Goal: Task Accomplishment & Management: Manage account settings

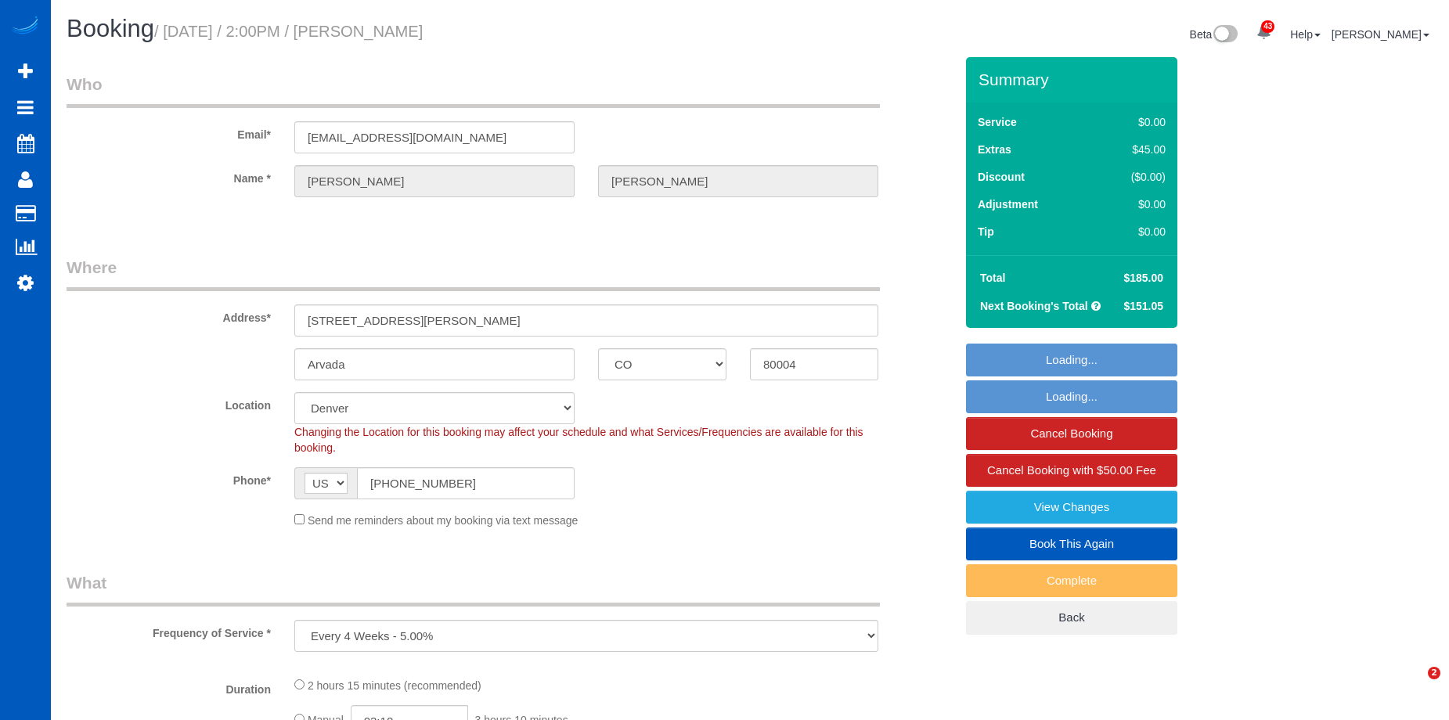
select select "CO"
select select "spot1"
select select "199"
select select "2"
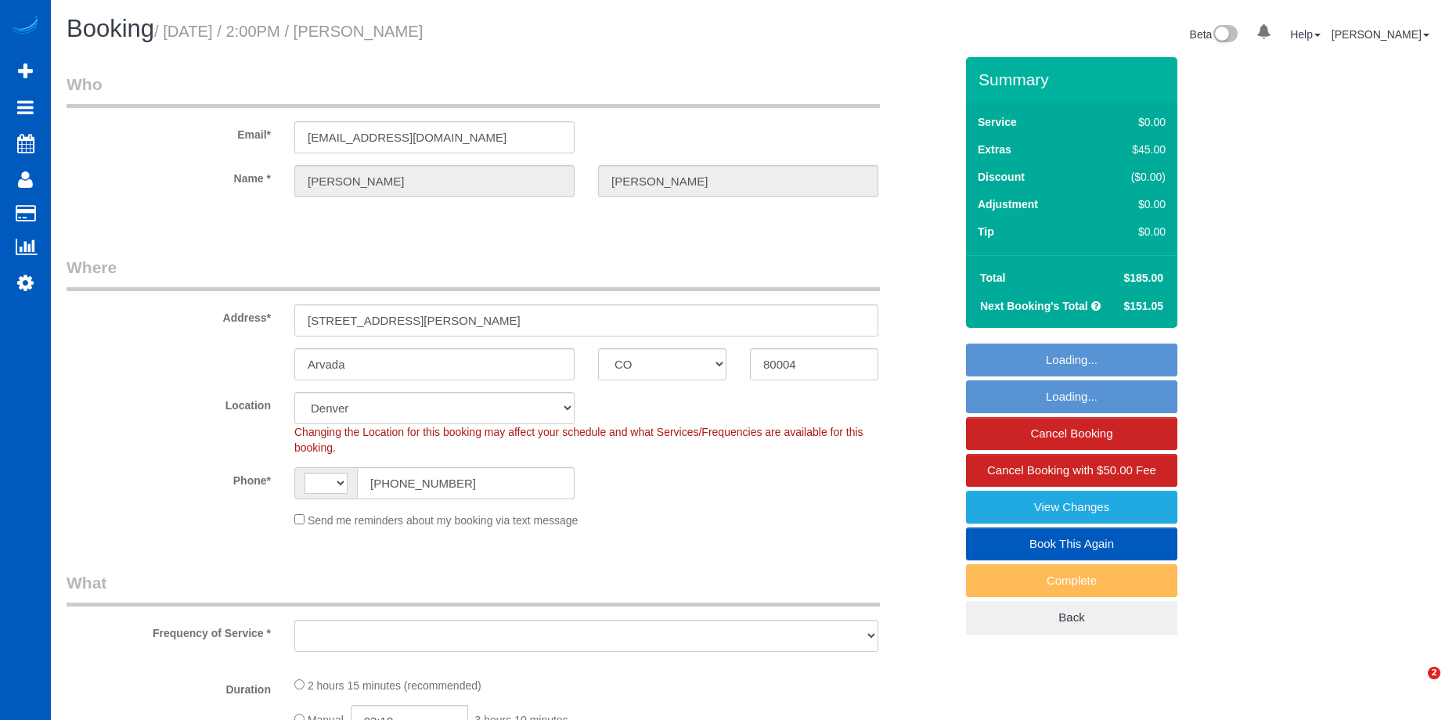
select select "CO"
select select "string:US"
select select "object:941"
select select "spot1"
select select "object:1091"
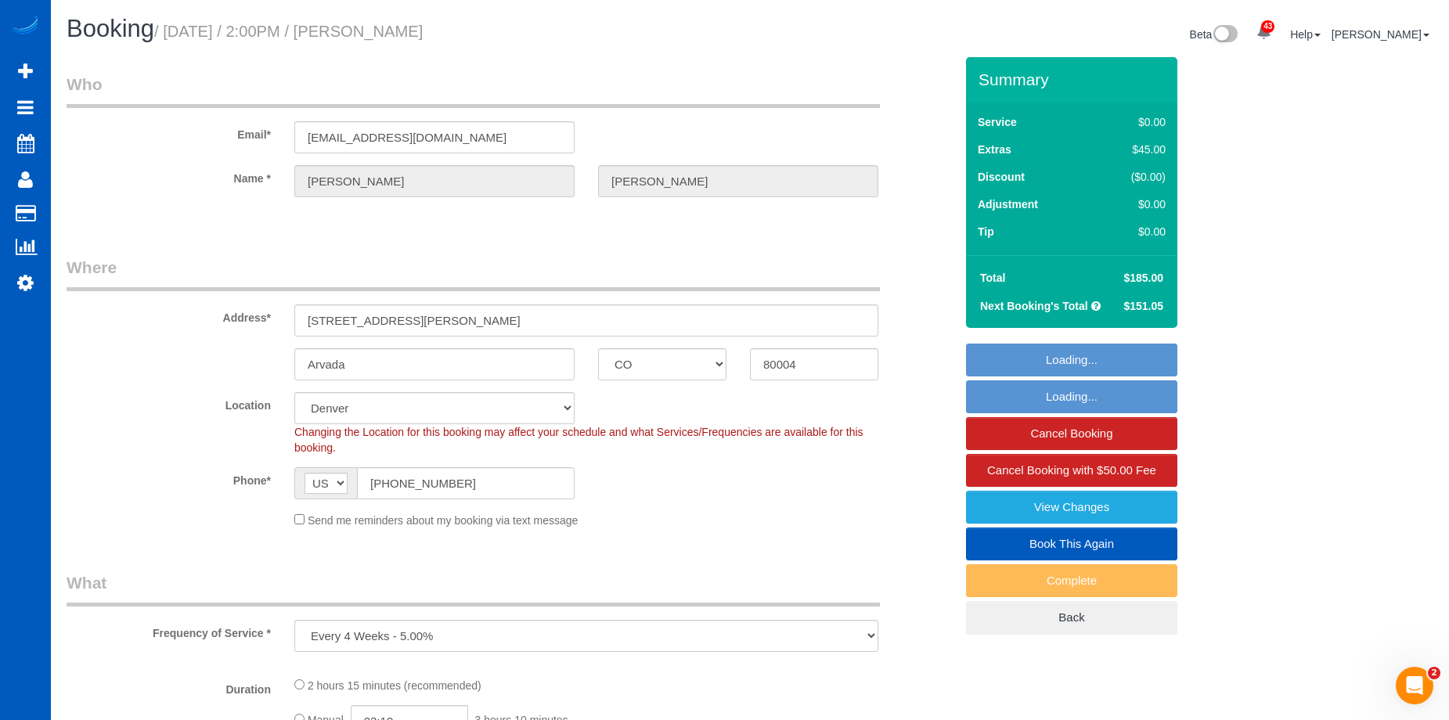
select select "199"
select select "2"
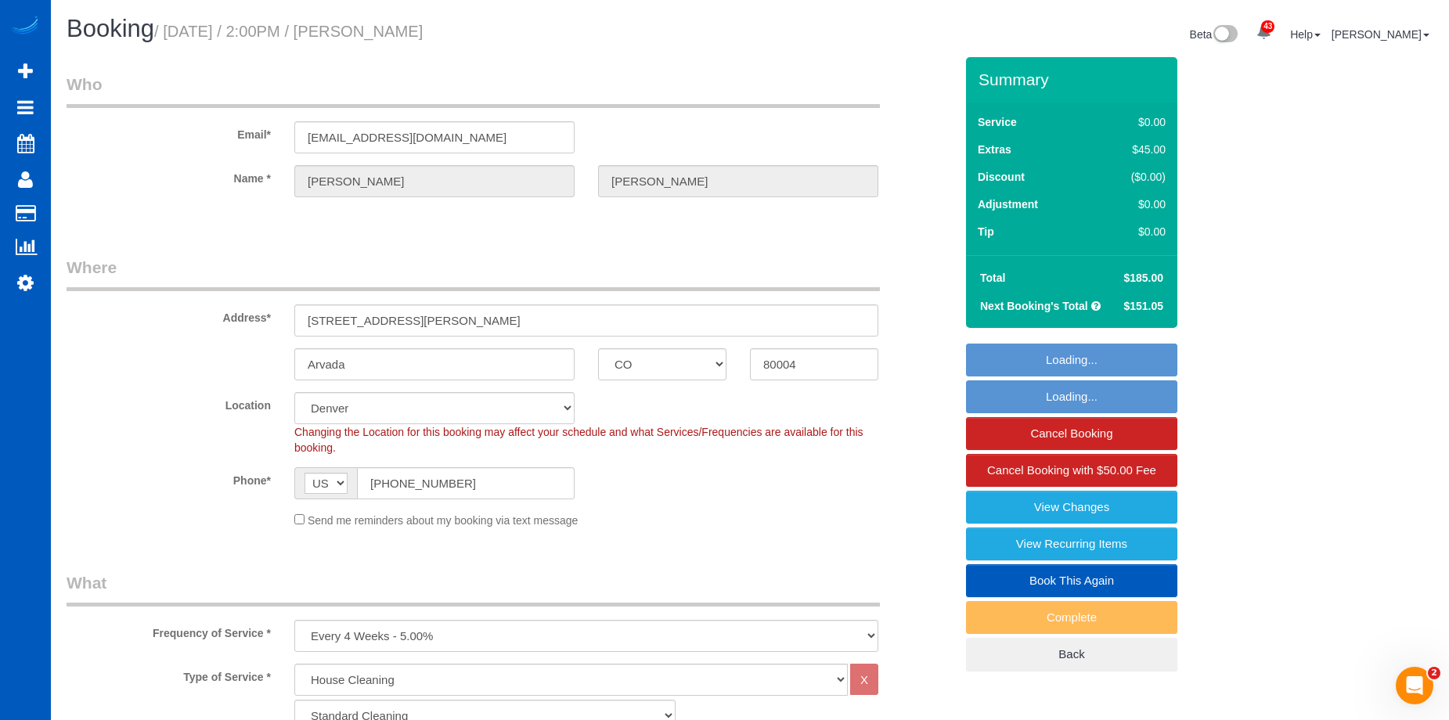
select select "2"
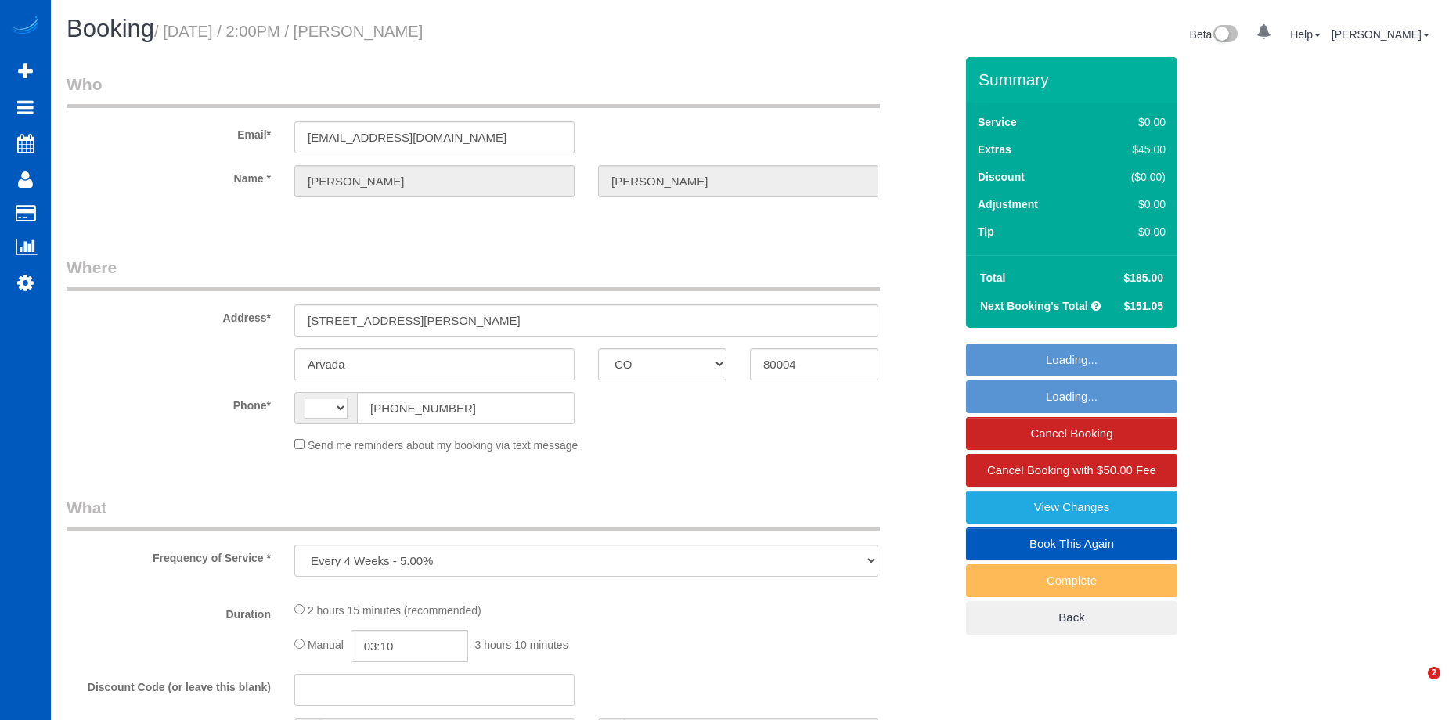
select select "CO"
select select "199"
select select "2"
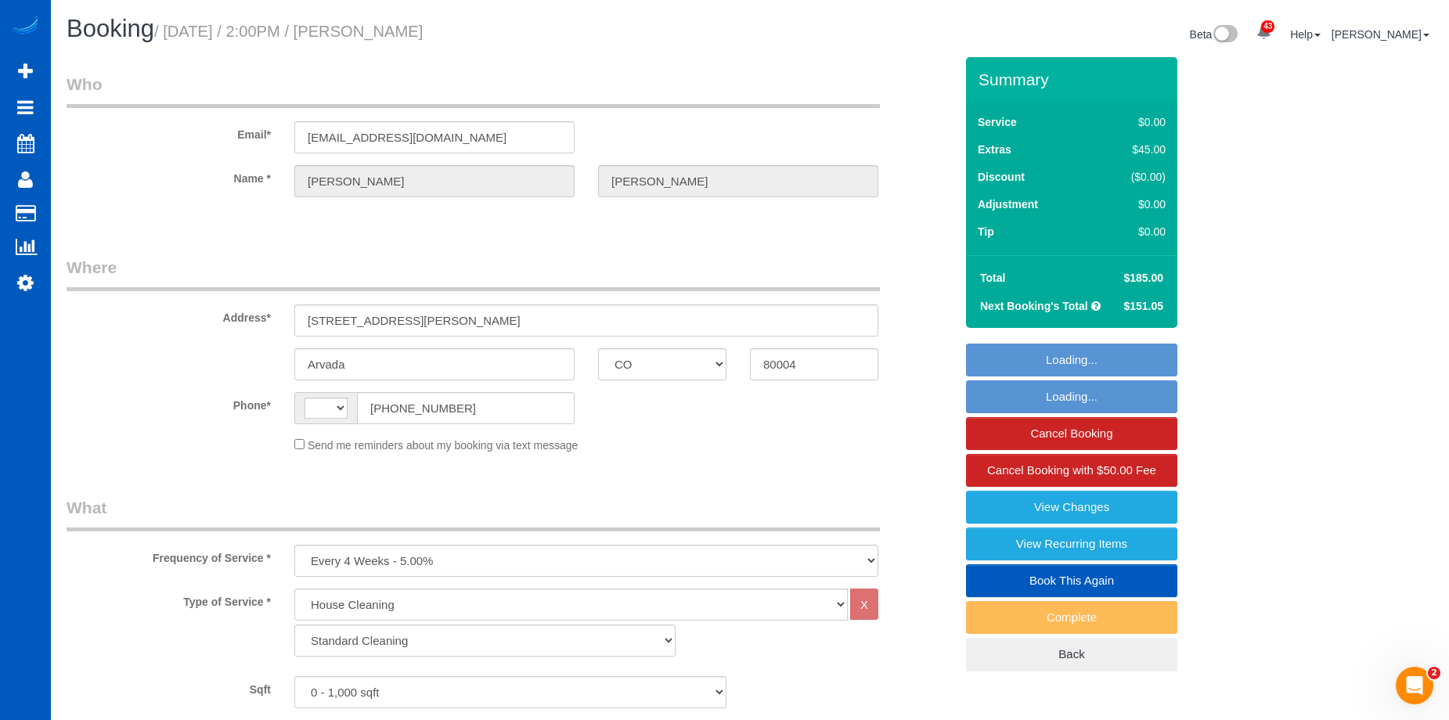
select select "string:[GEOGRAPHIC_DATA]"
select select "spot1"
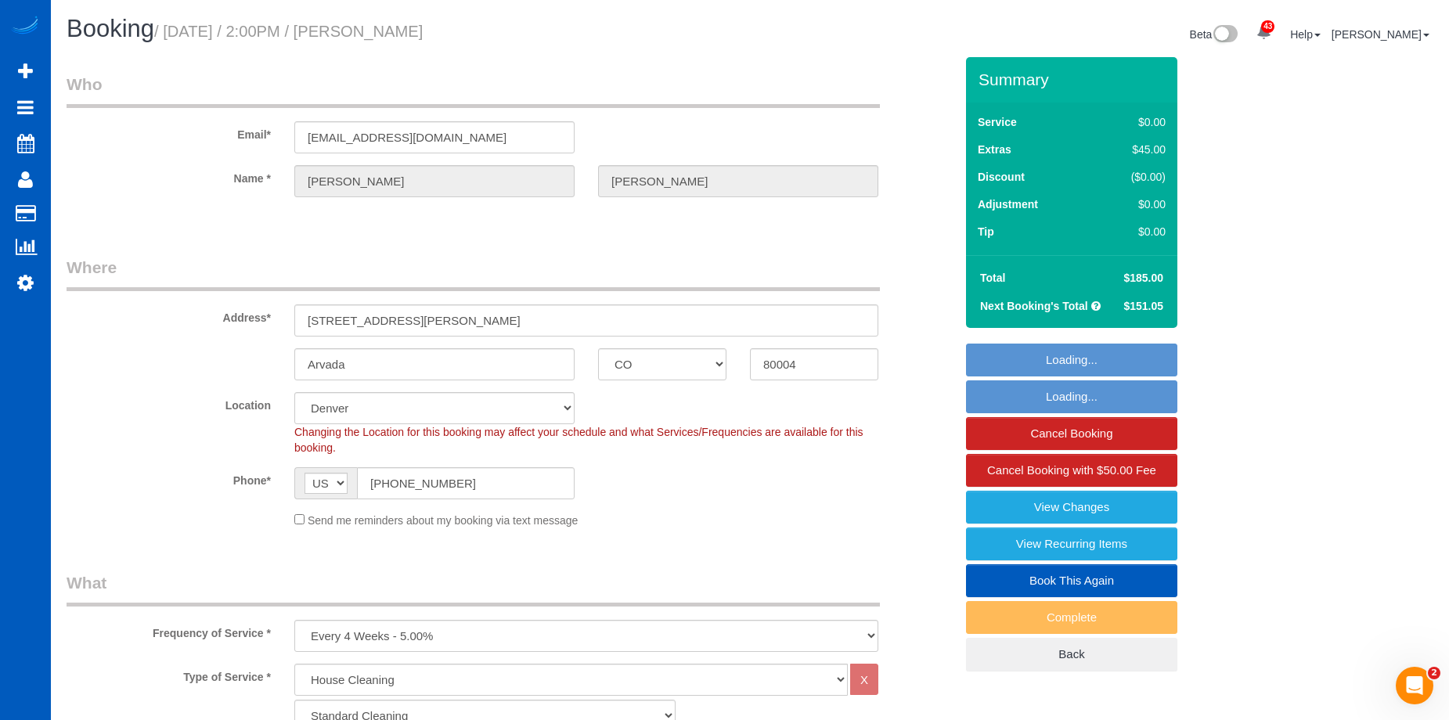
select select "object:1091"
select select "2"
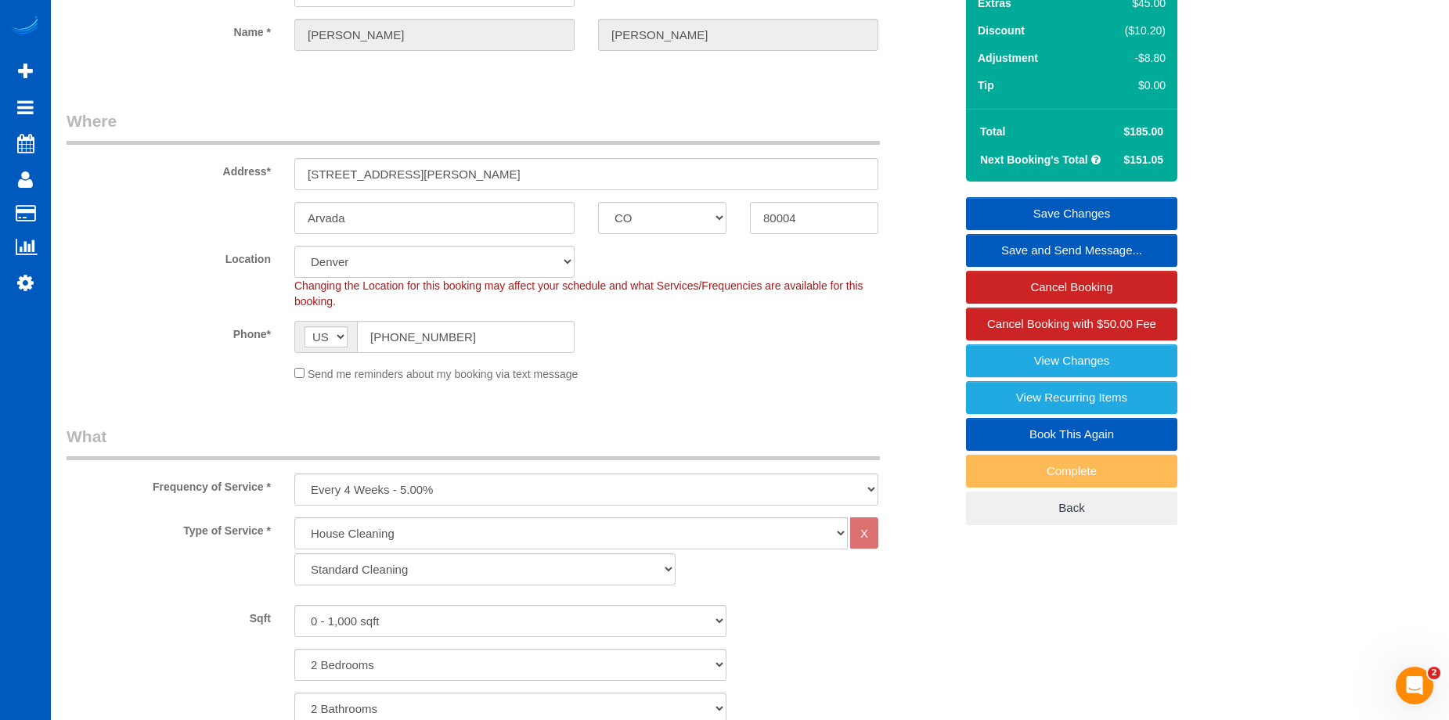
scroll to position [157, 0]
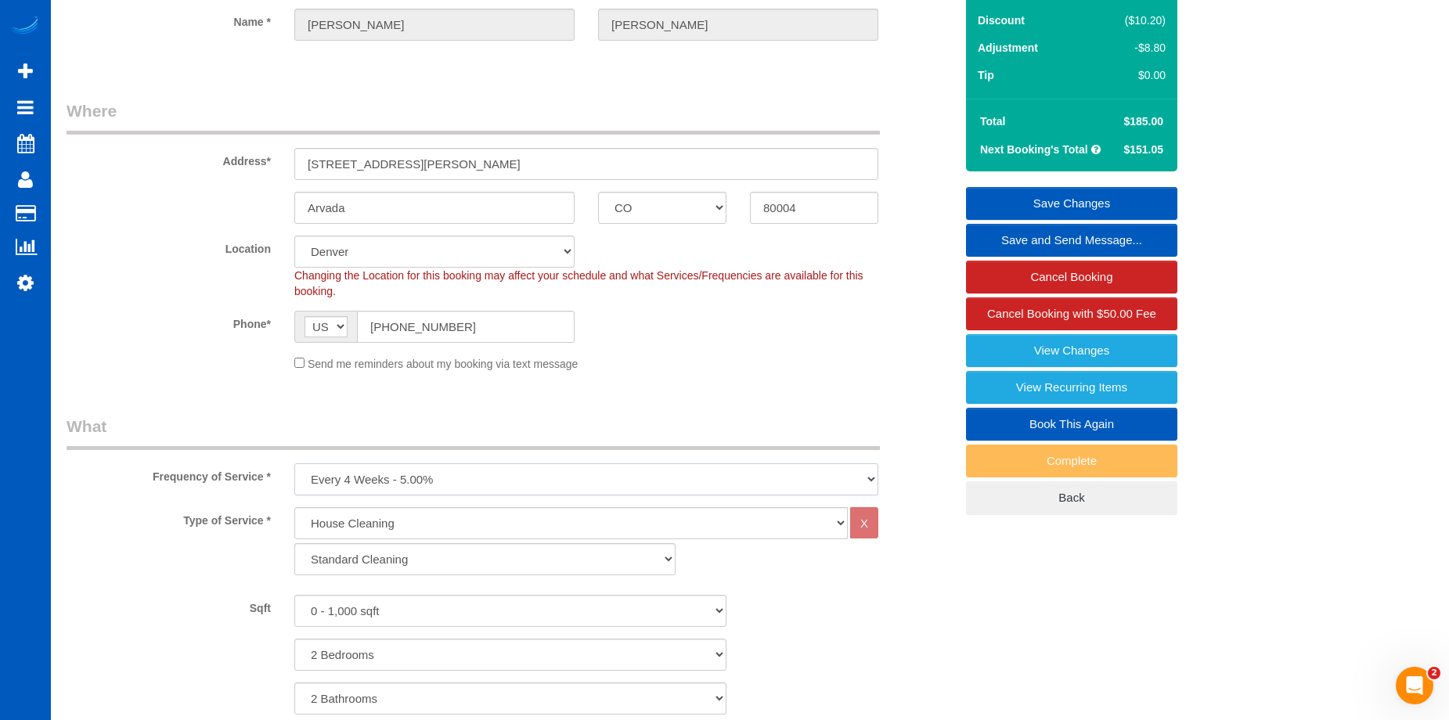
click at [604, 481] on select "One Time Weekly - 15.00% Every 2 Weeks - 10.00% Every 4 Weeks - 5.00% Every 2 M…" at bounding box center [586, 479] width 584 height 32
select select "object:1095"
click at [294, 463] on select "One Time Weekly - 15.00% Every 2 Weeks - 10.00% Every 4 Weeks - 5.00% Every 2 M…" at bounding box center [586, 479] width 584 height 32
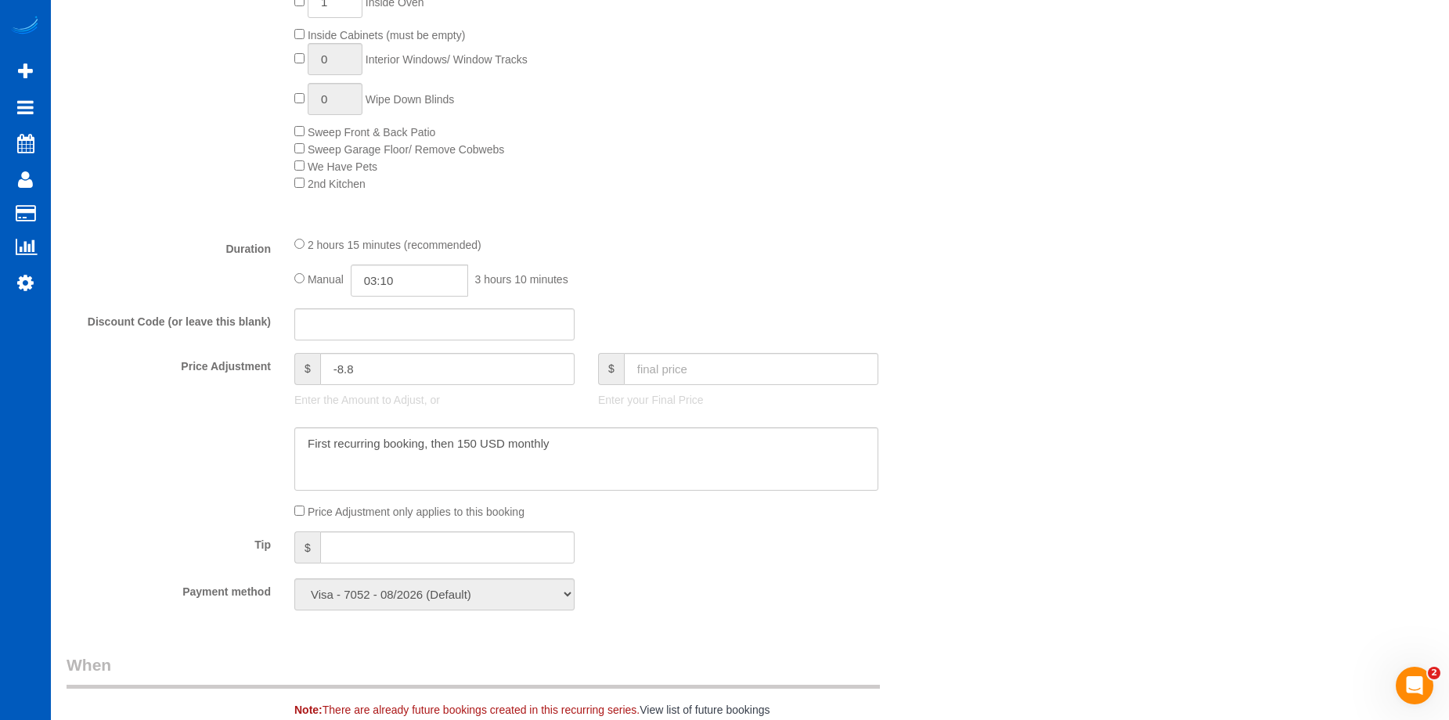
scroll to position [939, 0]
click at [700, 373] on input "text" at bounding box center [751, 367] width 254 height 32
type input "185"
click at [680, 455] on textarea at bounding box center [586, 457] width 584 height 64
type input "-19"
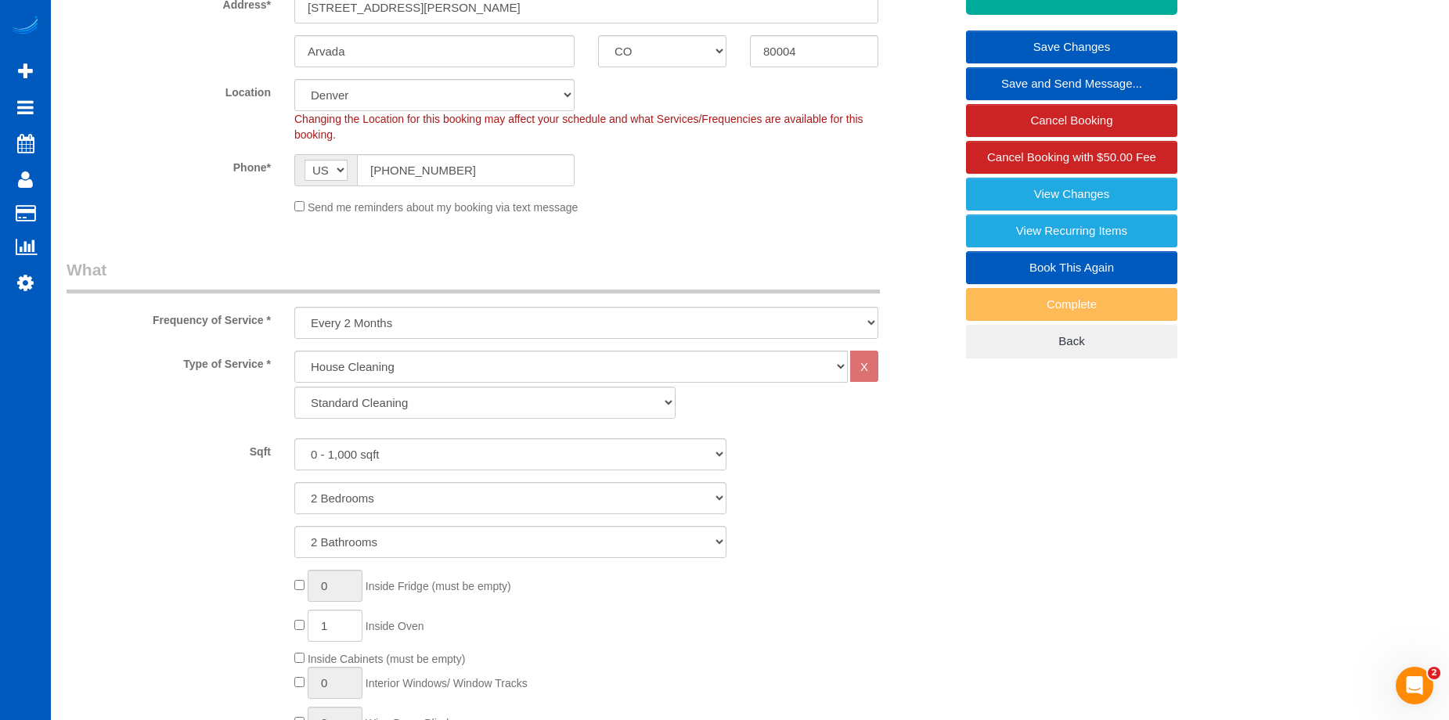
scroll to position [235, 0]
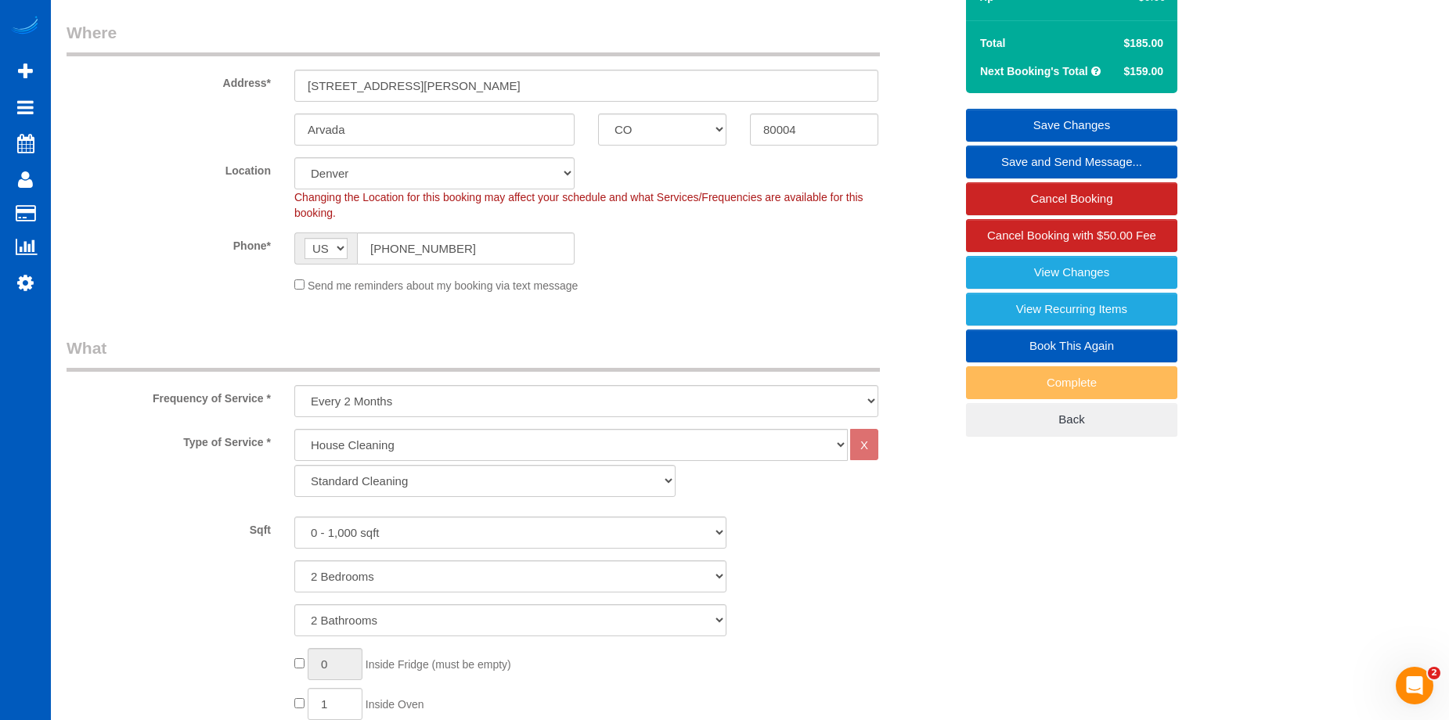
click at [1010, 116] on link "Save Changes" at bounding box center [1071, 125] width 211 height 33
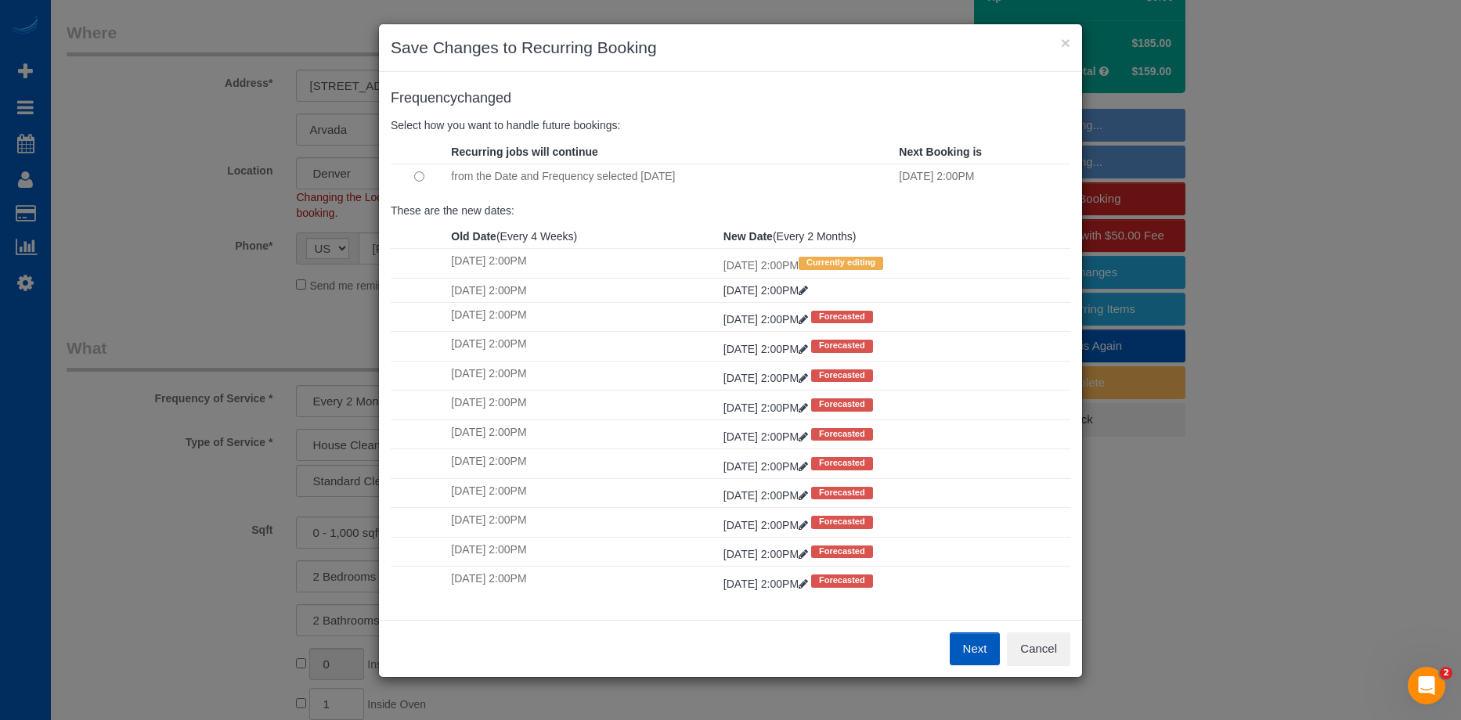
click at [965, 640] on button "Next" at bounding box center [975, 649] width 51 height 33
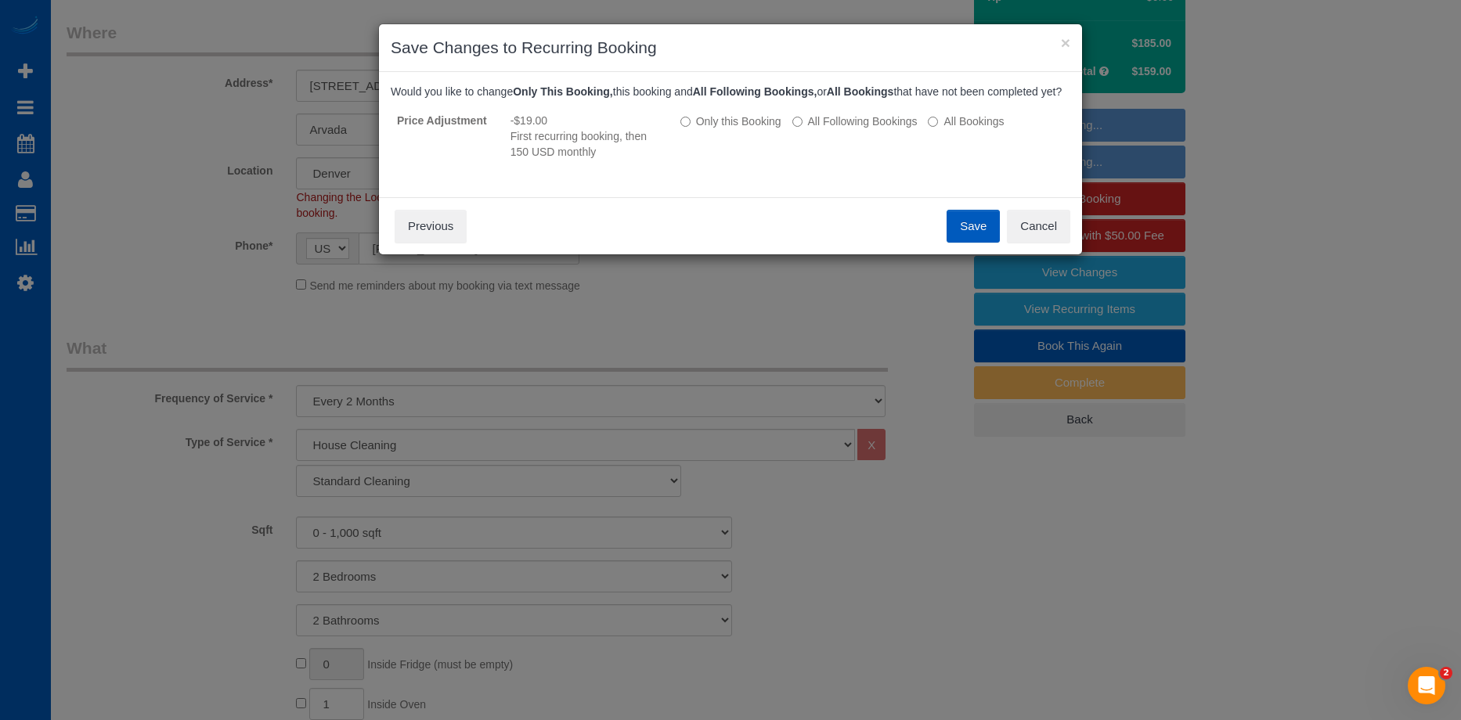
click at [974, 238] on button "Save" at bounding box center [973, 226] width 53 height 33
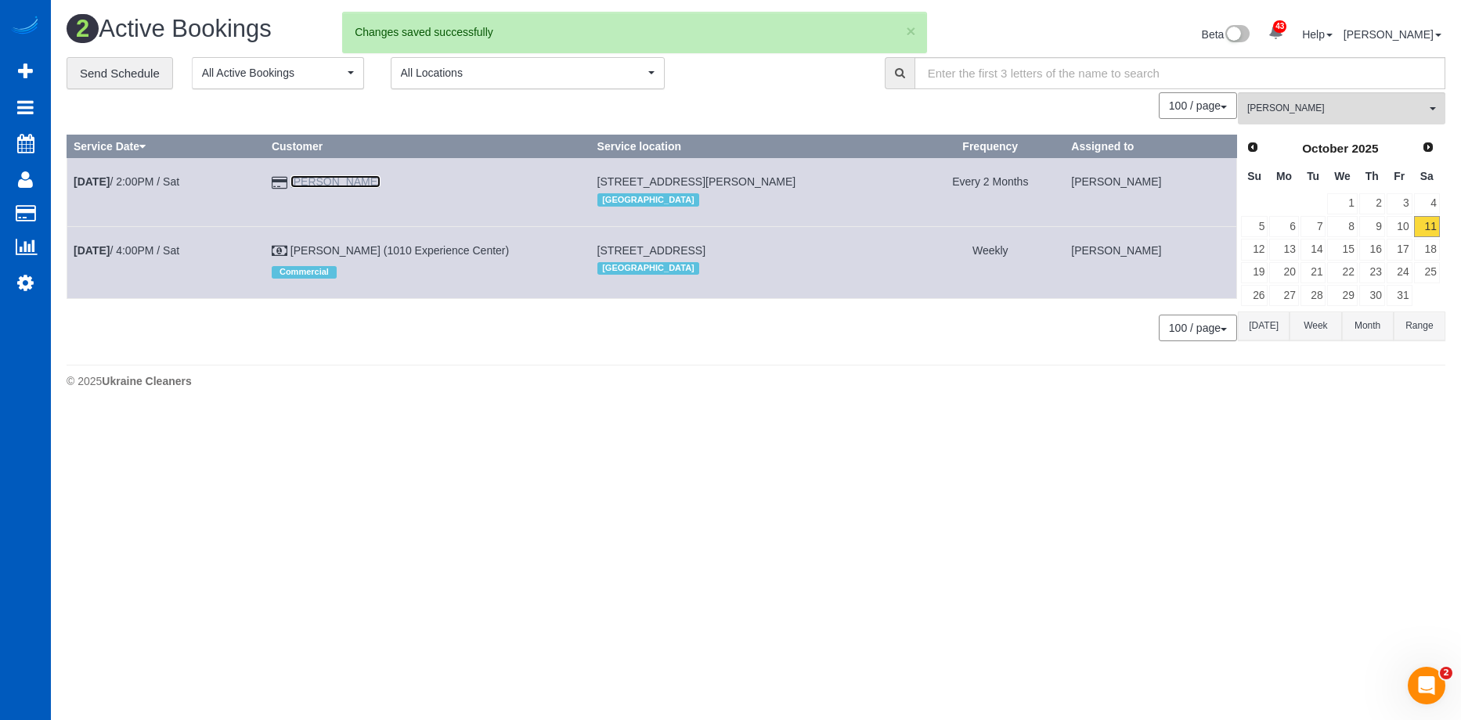
click at [364, 179] on link "Brian Boyer-Hoffman" at bounding box center [335, 181] width 90 height 13
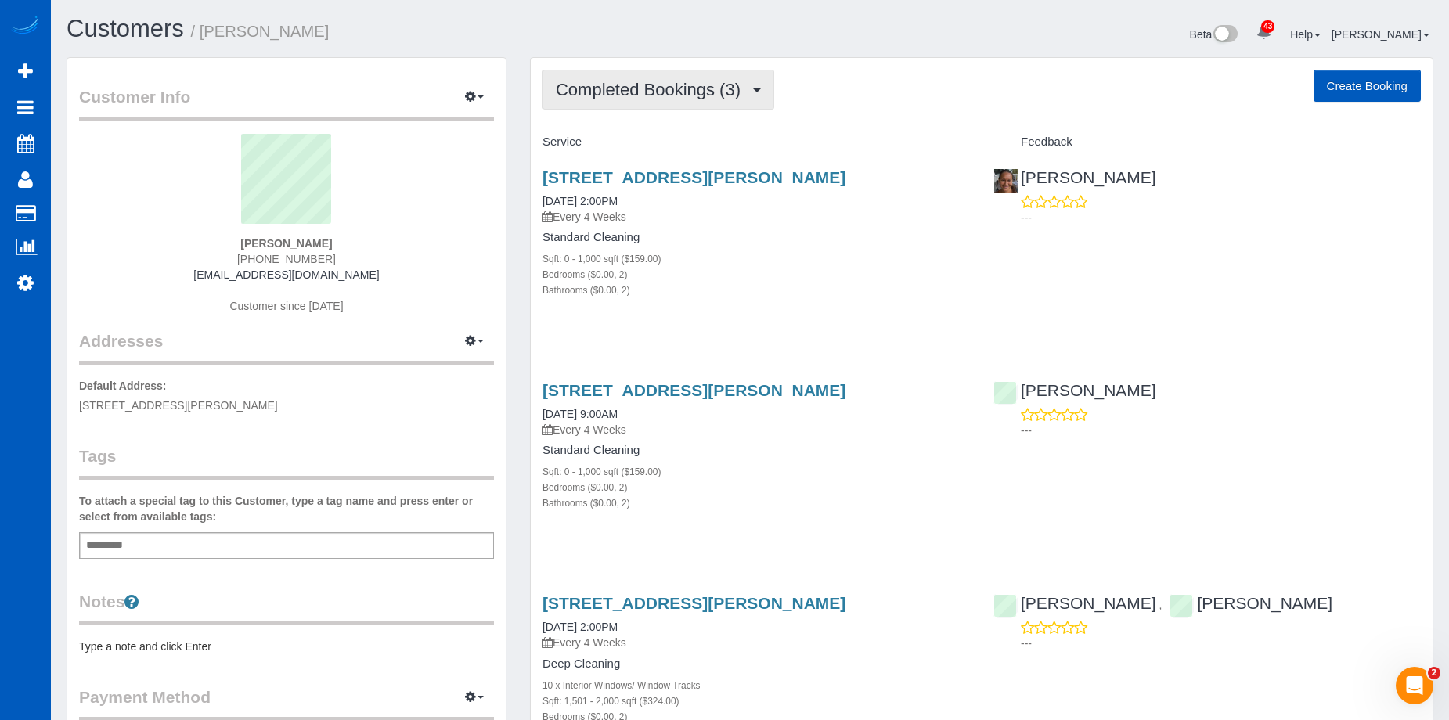
click at [700, 95] on span "Completed Bookings (3)" at bounding box center [652, 90] width 193 height 20
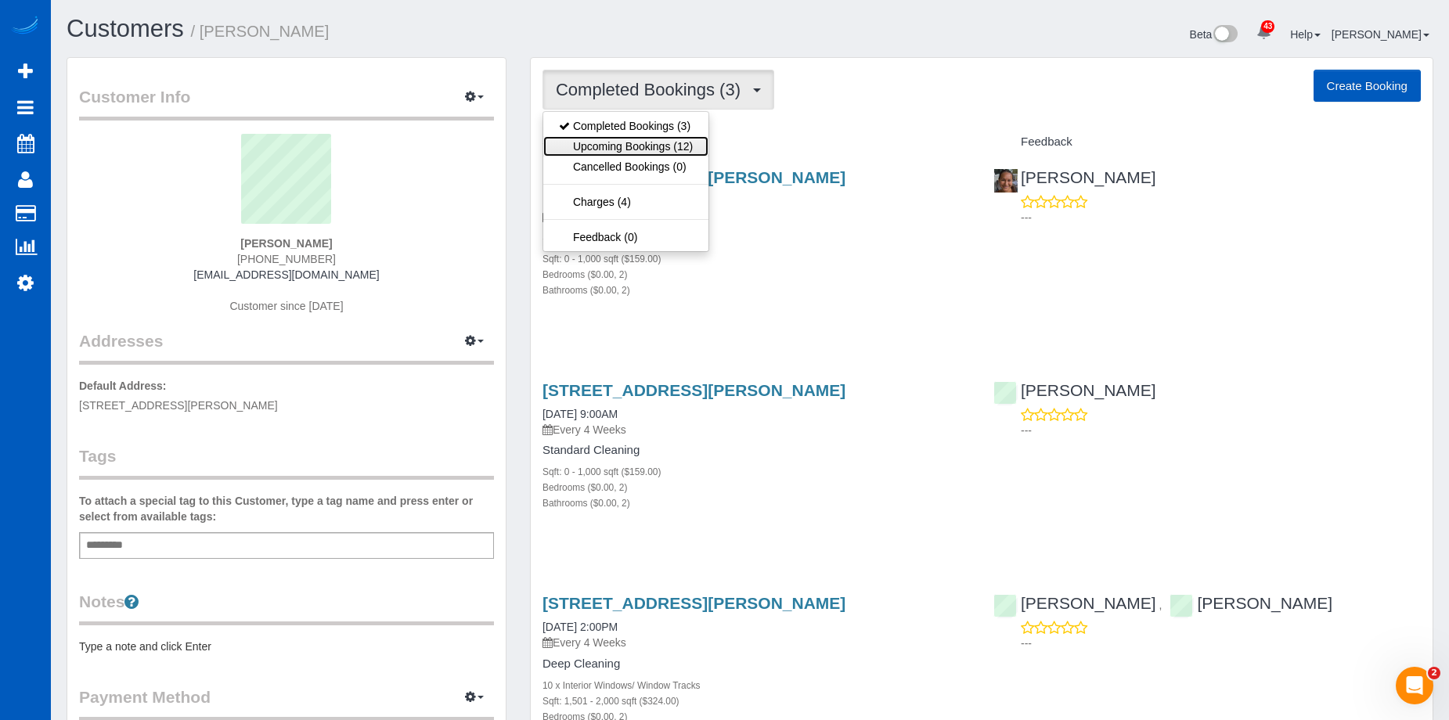
click at [683, 141] on link "Upcoming Bookings (12)" at bounding box center [625, 146] width 165 height 20
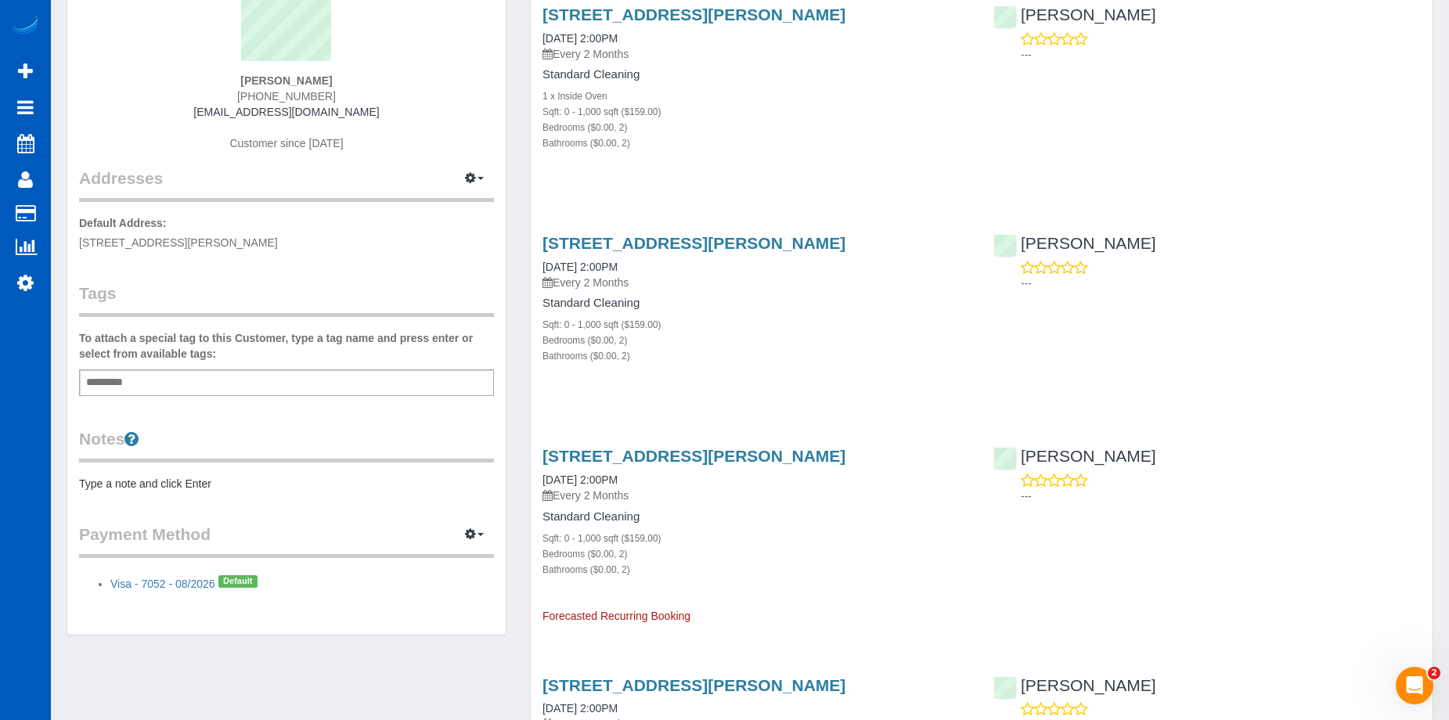
scroll to position [78, 0]
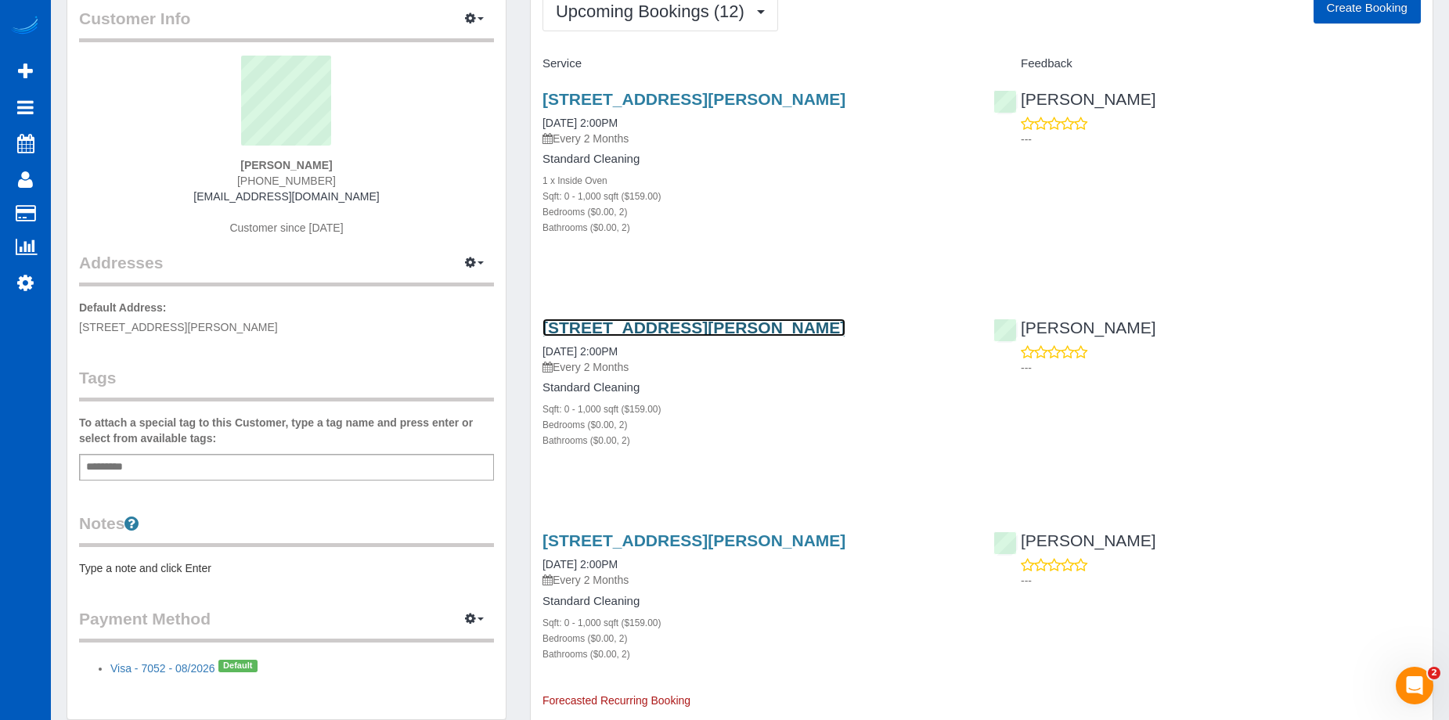
click at [738, 329] on link "6418 Newcomb St, Unit A, Arvada, CO 80004" at bounding box center [694, 328] width 303 height 18
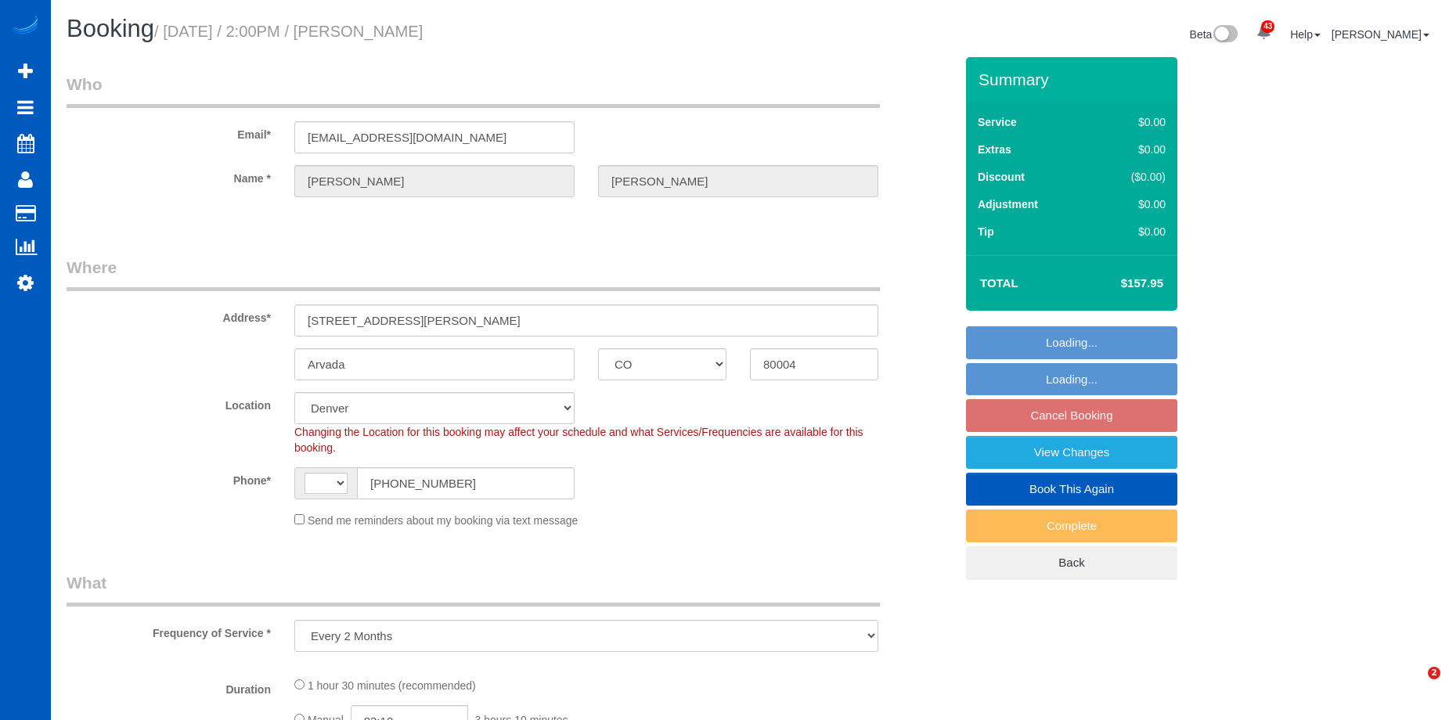
select select "CO"
select select "object:806"
select select "199"
select select "2"
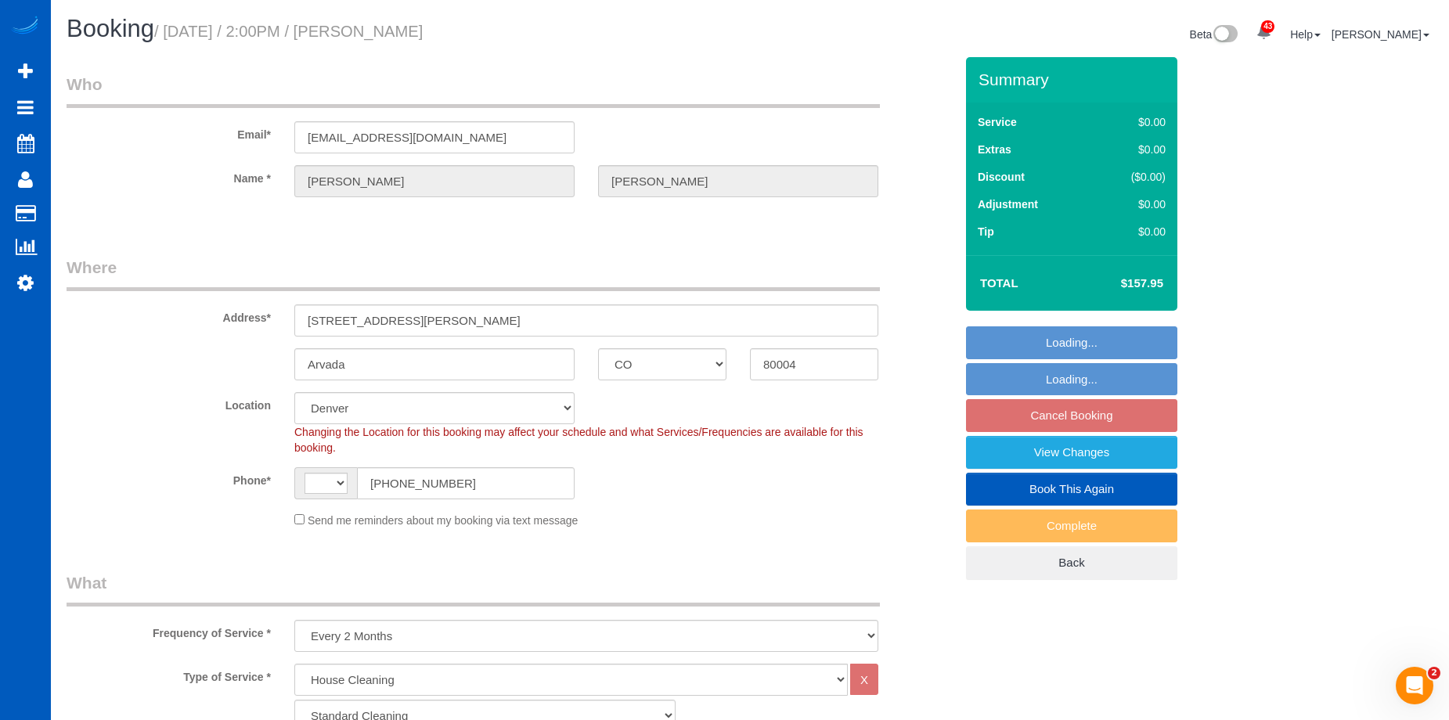
select select "string:US"
select select "spot1"
select select "2"
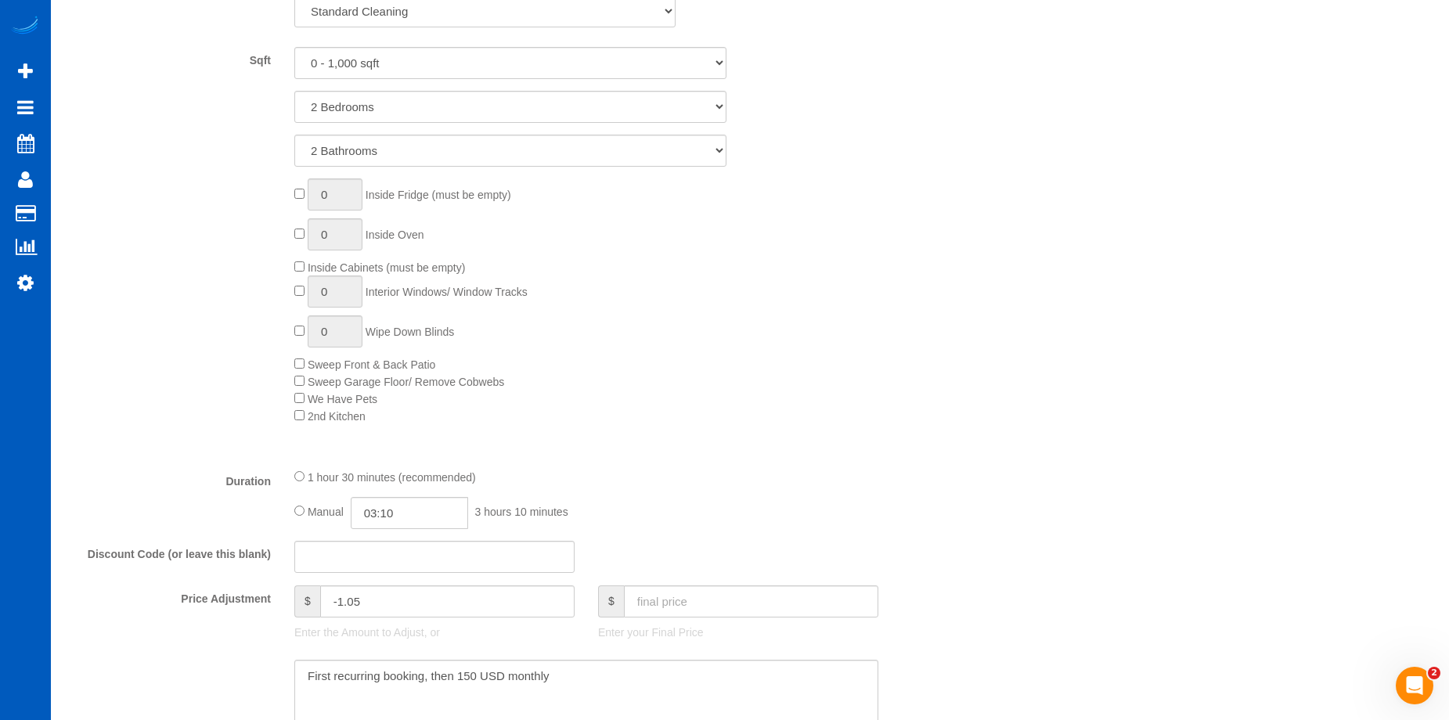
scroll to position [939, 0]
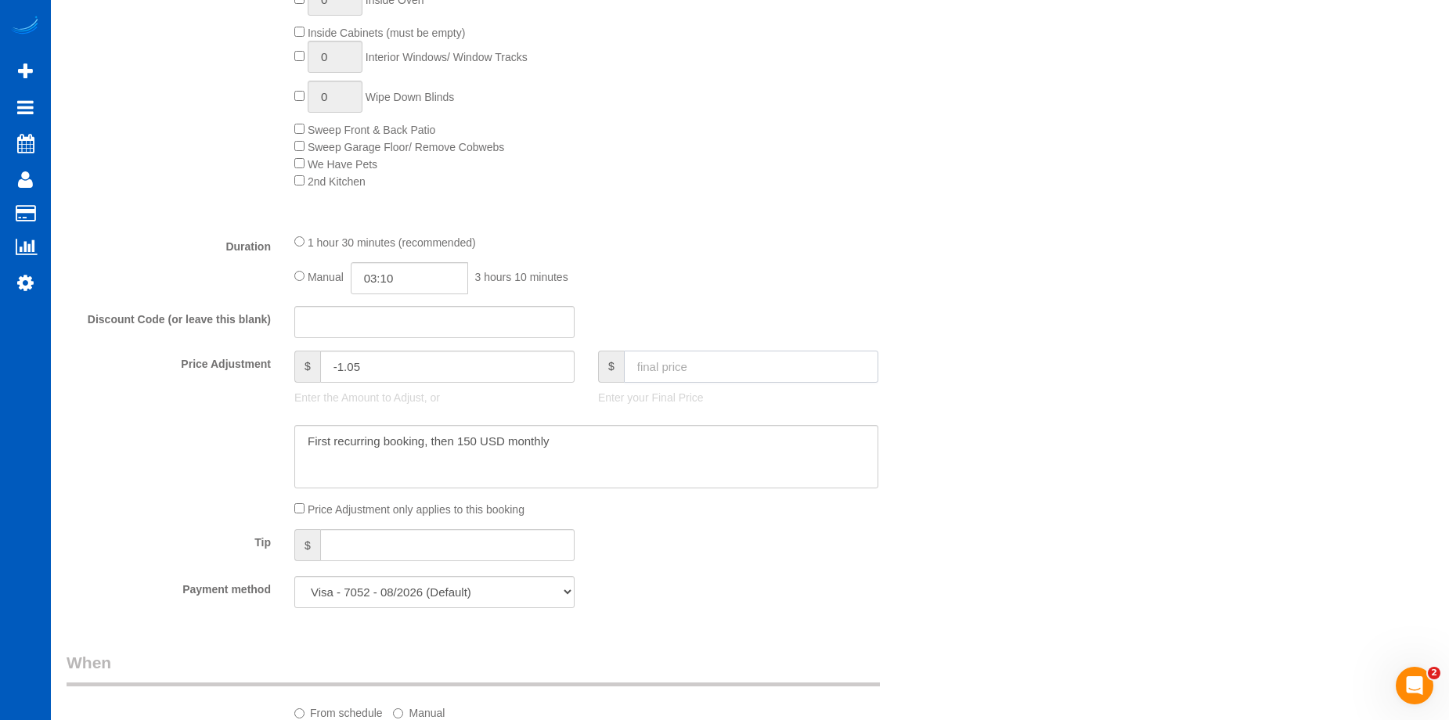
click at [769, 373] on input "text" at bounding box center [751, 367] width 254 height 32
type input "150"
click at [678, 444] on textarea at bounding box center [586, 457] width 584 height 64
type input "-9"
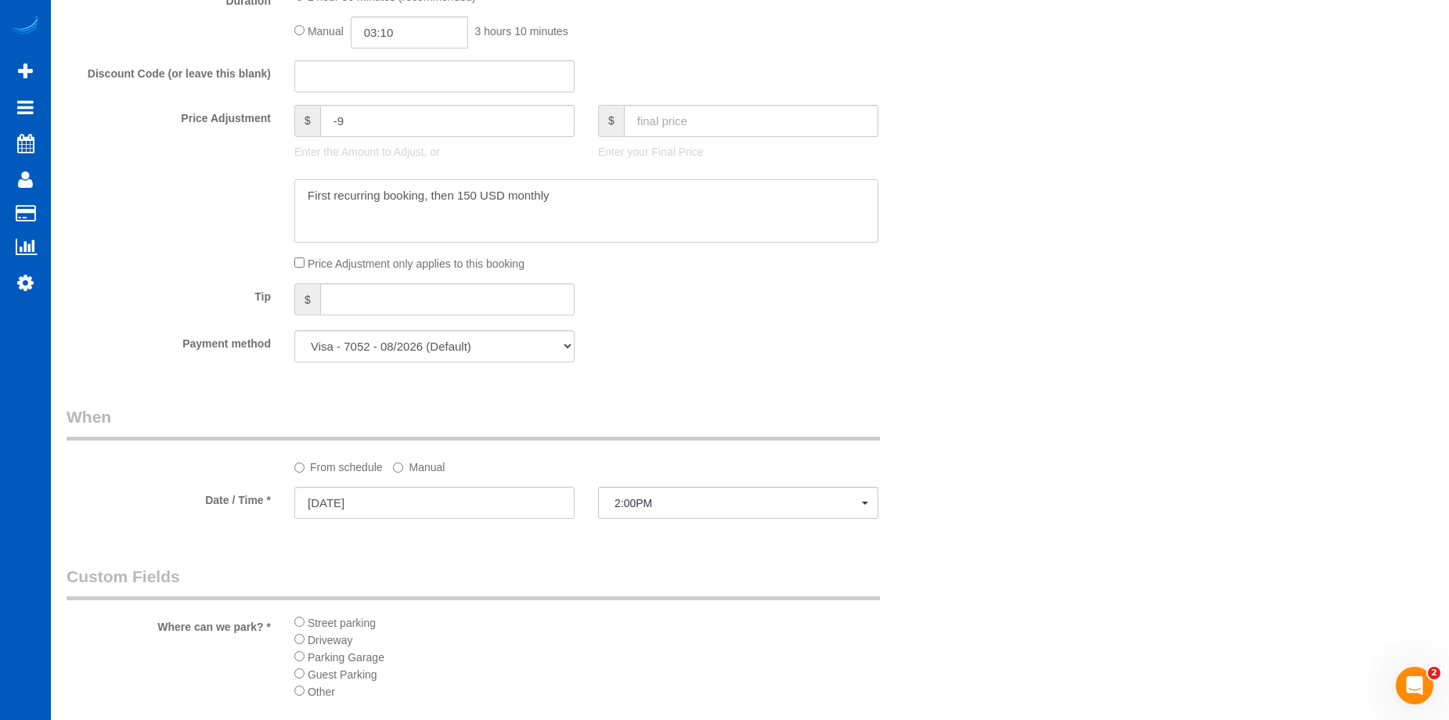
scroll to position [1409, 0]
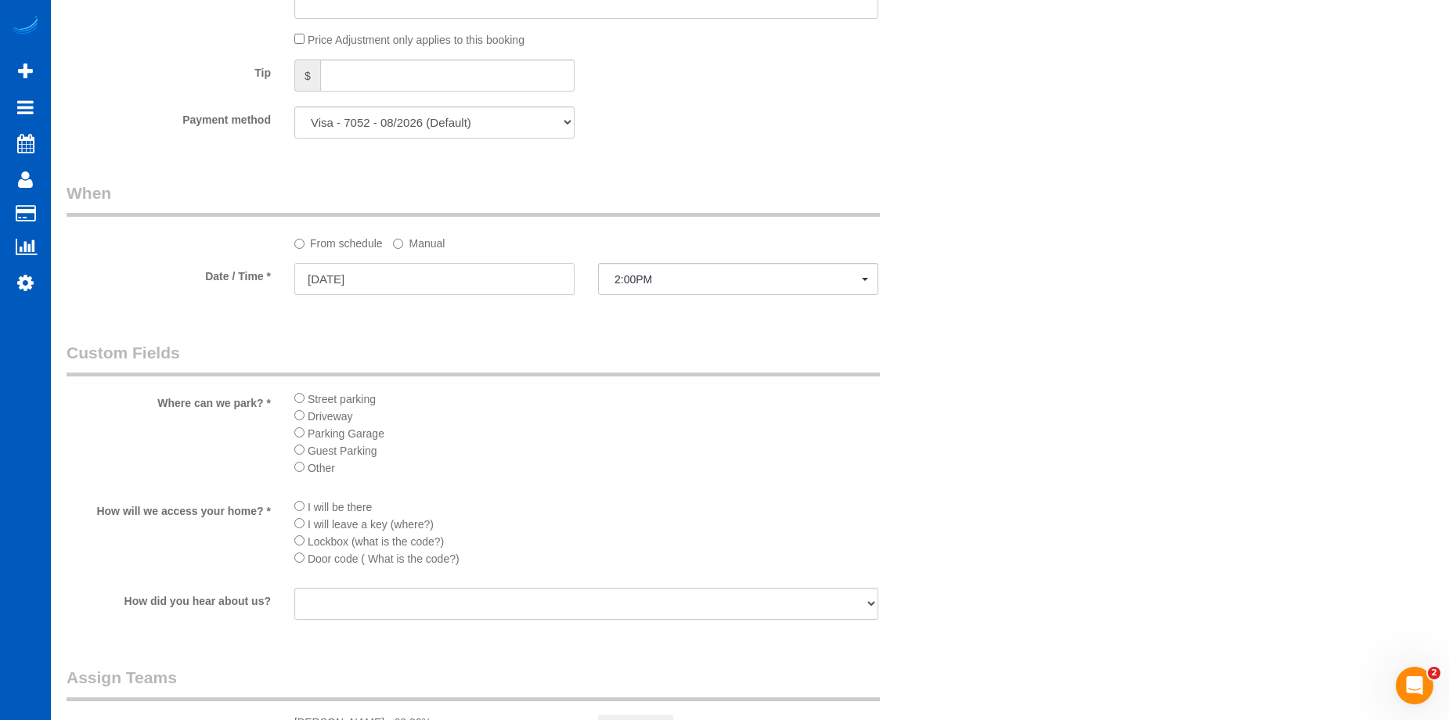
click at [536, 276] on input "12/06/2025" at bounding box center [434, 279] width 280 height 32
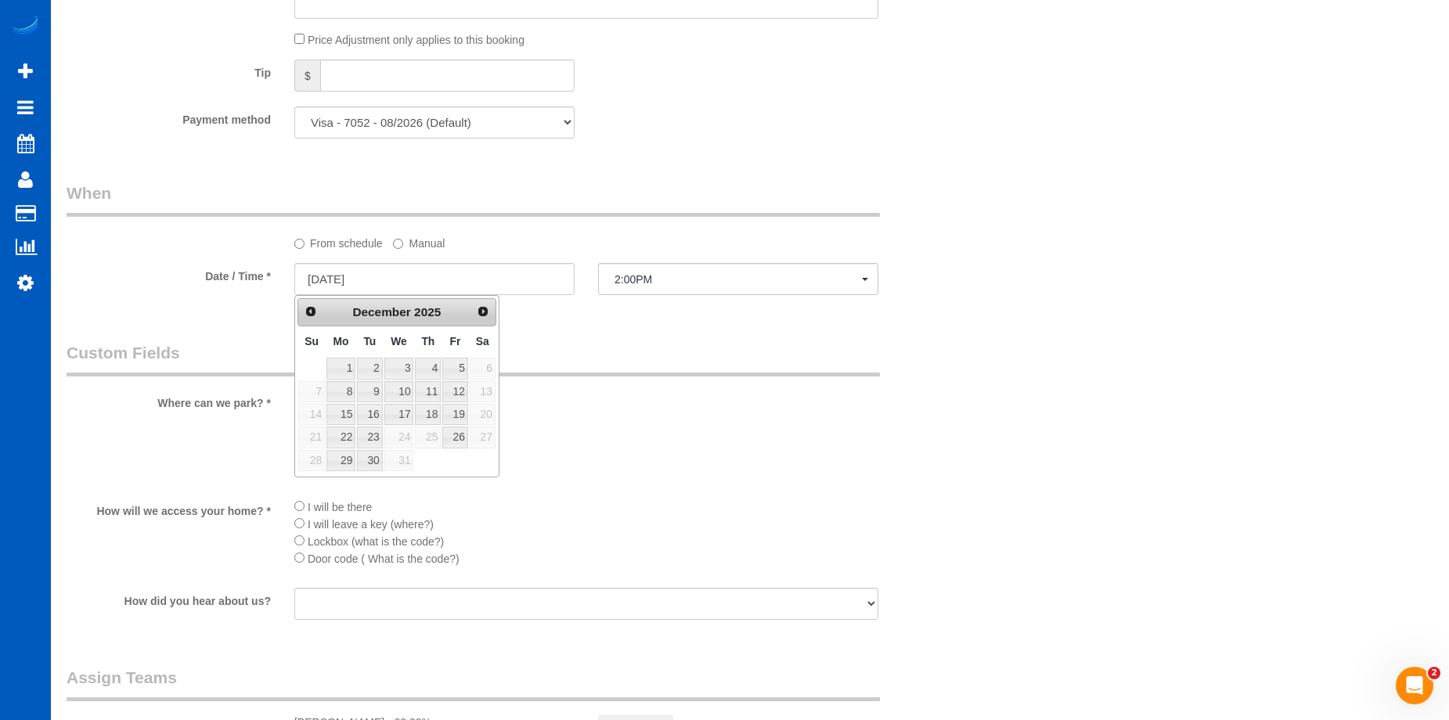
click at [426, 240] on label "Manual" at bounding box center [419, 240] width 52 height 21
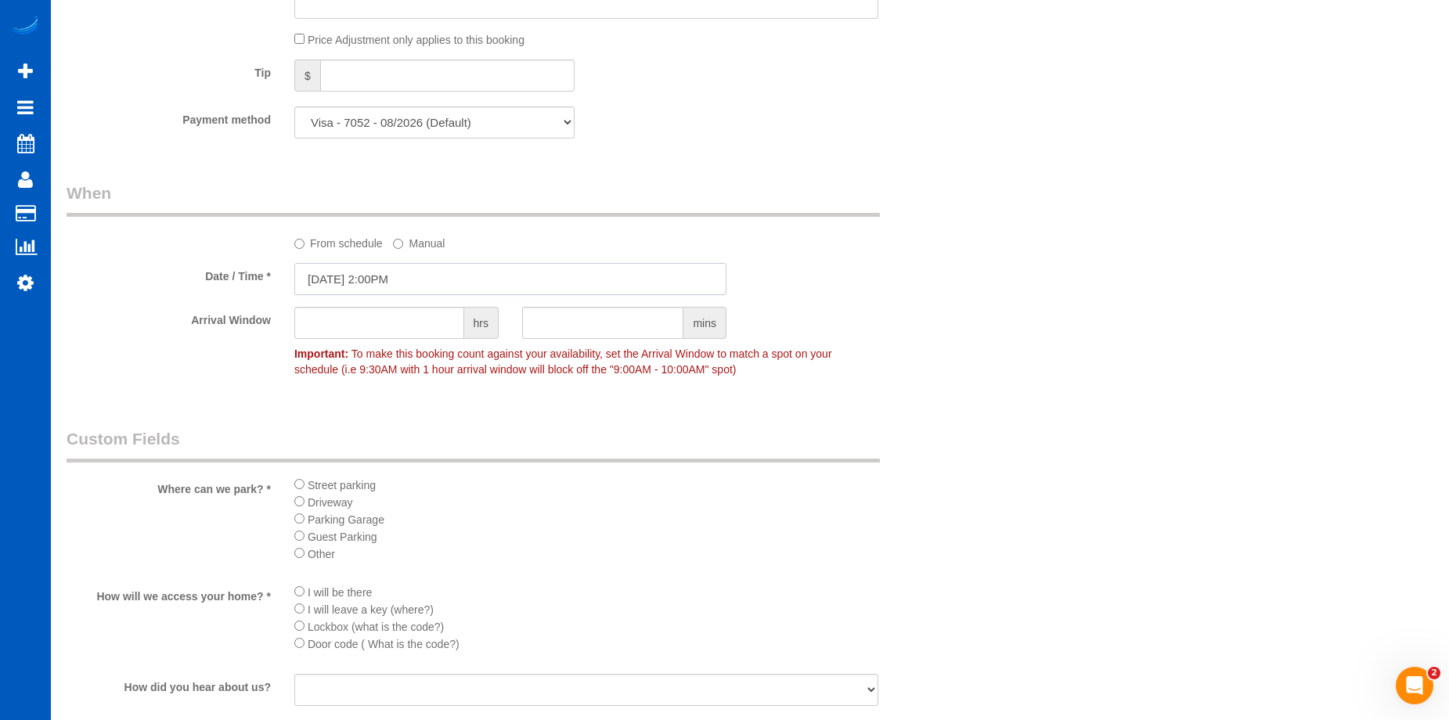
click at [421, 268] on input "12/06/2025 2:00PM" at bounding box center [510, 279] width 432 height 32
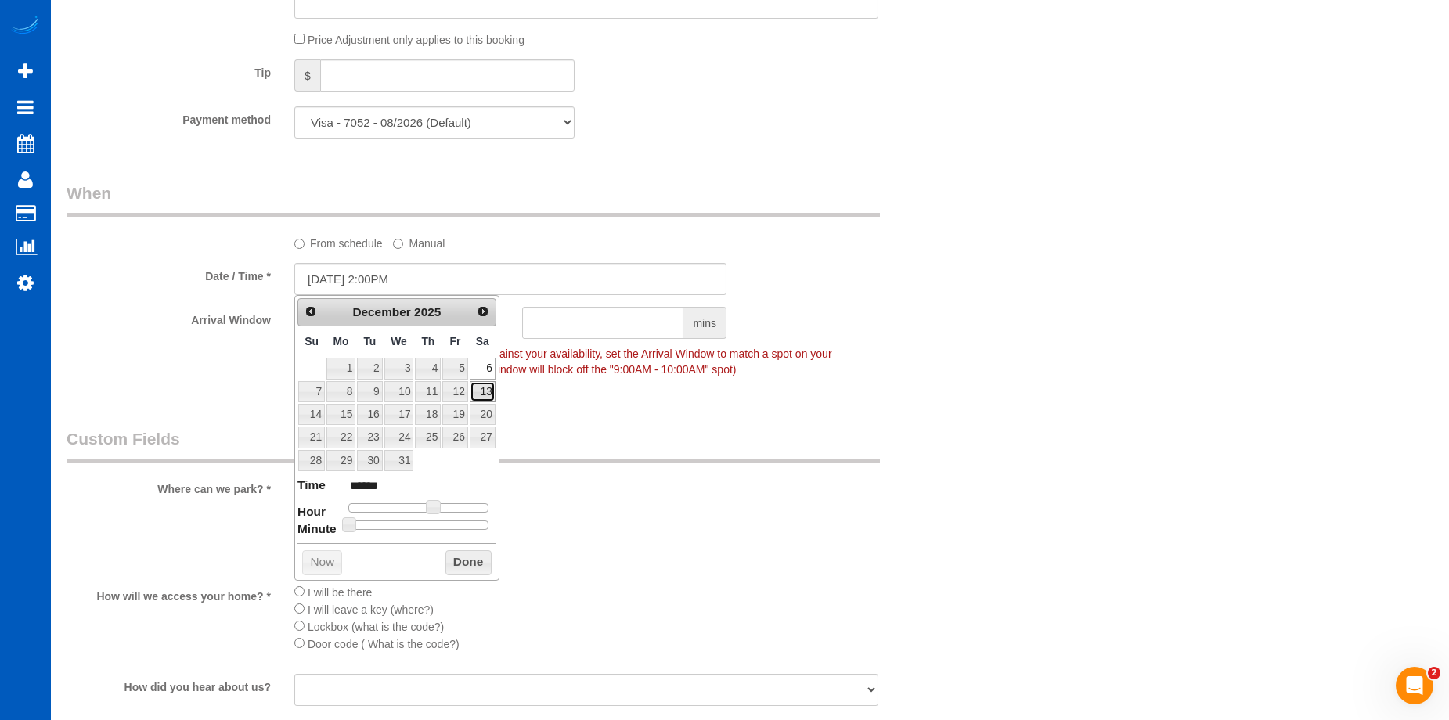
click at [480, 388] on link "13" at bounding box center [483, 391] width 26 height 21
type input "[DATE] 2:00PM"
click at [734, 430] on legend "Custom Fields" at bounding box center [473, 444] width 813 height 35
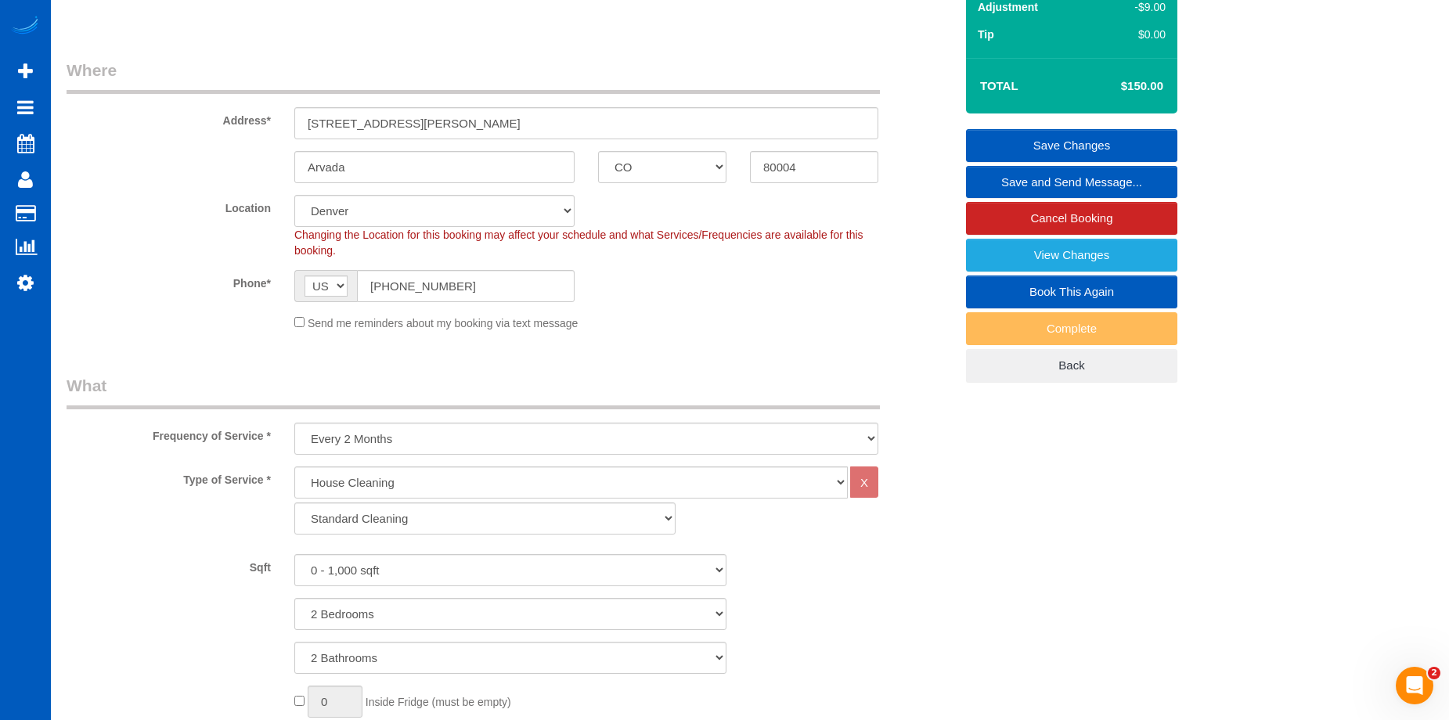
scroll to position [78, 0]
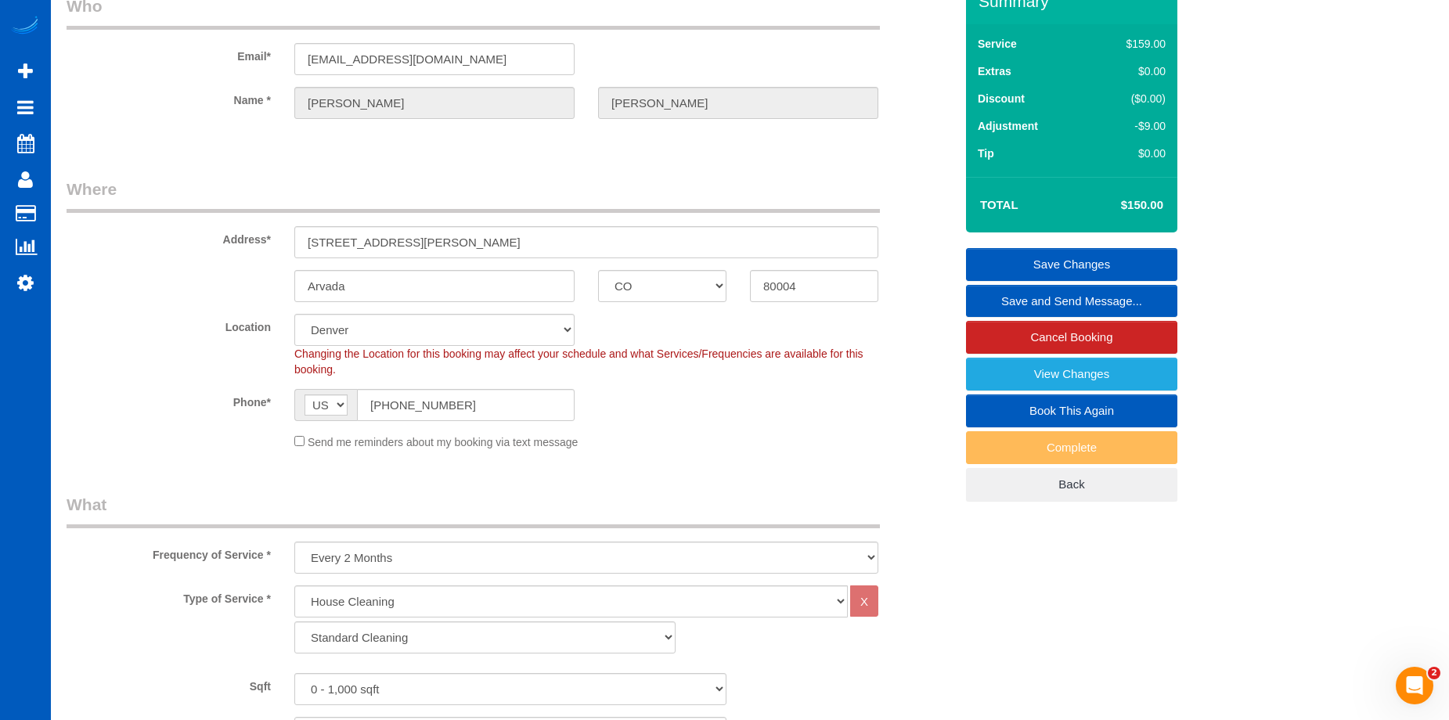
click at [994, 254] on link "Save Changes" at bounding box center [1071, 264] width 211 height 33
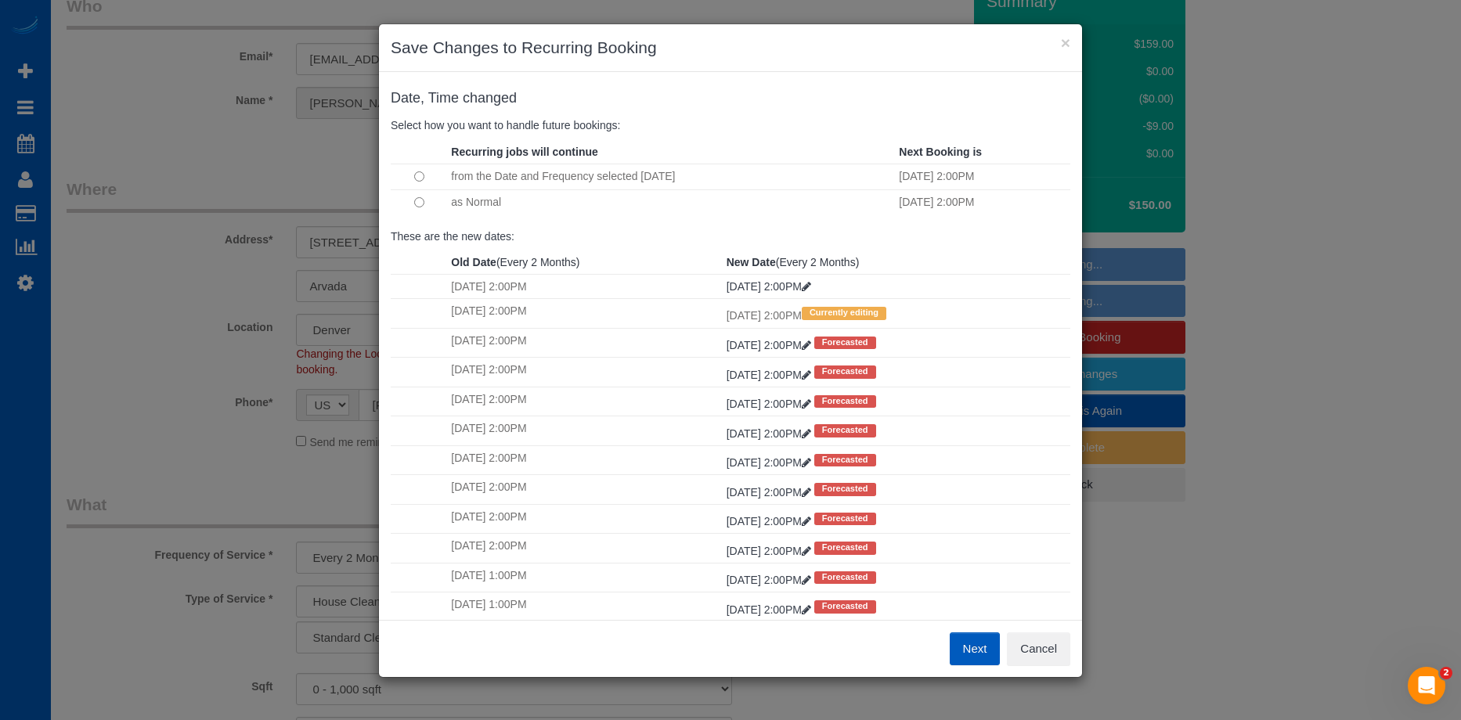
click at [972, 647] on button "Next" at bounding box center [975, 649] width 51 height 33
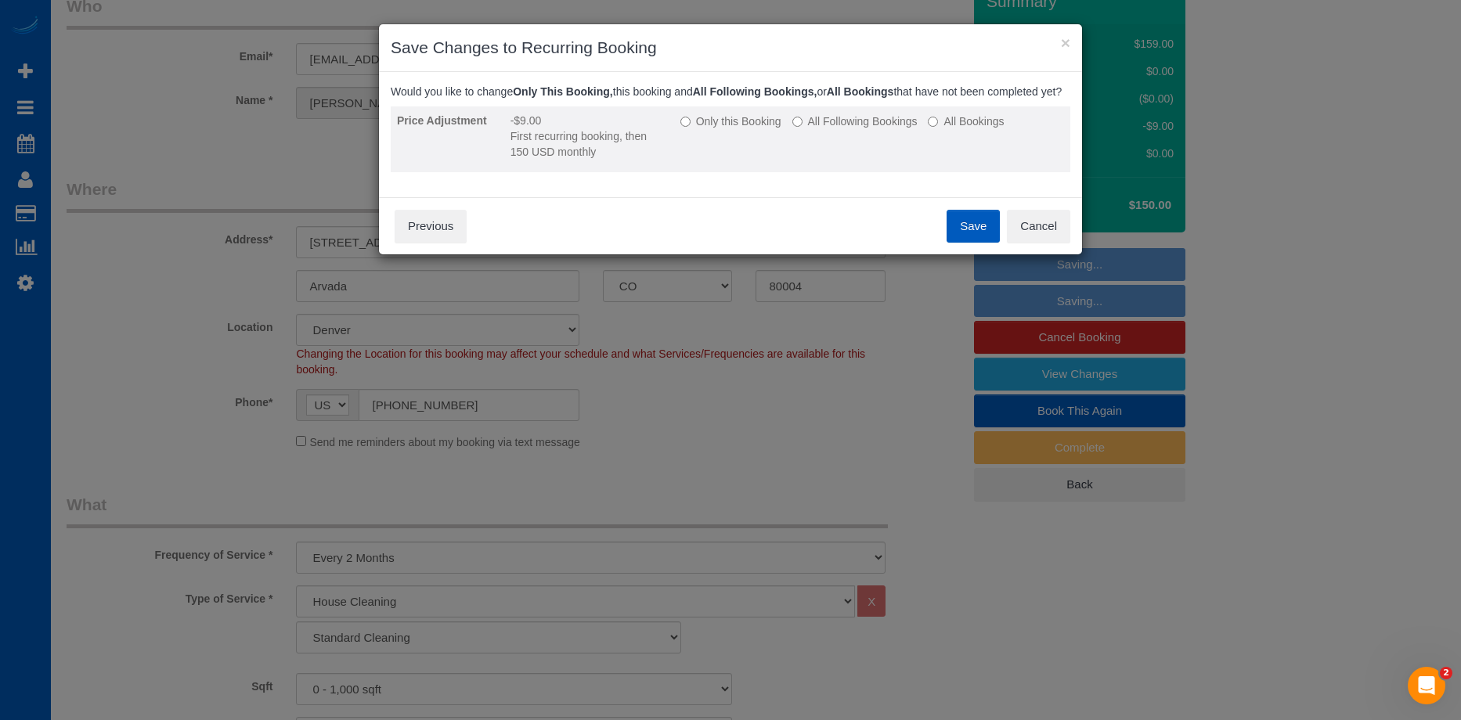
click at [808, 129] on label "All Following Bookings" at bounding box center [854, 122] width 125 height 16
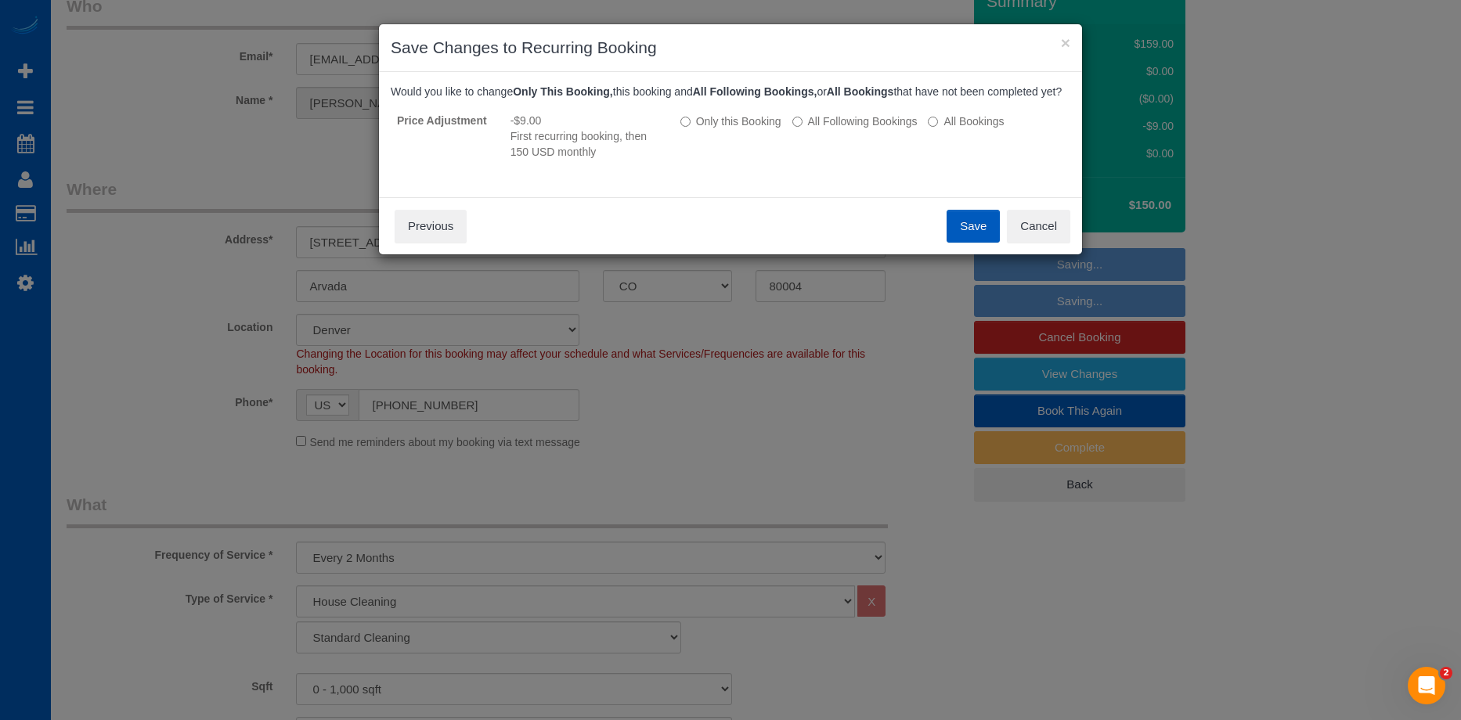
click at [973, 239] on button "Save" at bounding box center [973, 226] width 53 height 33
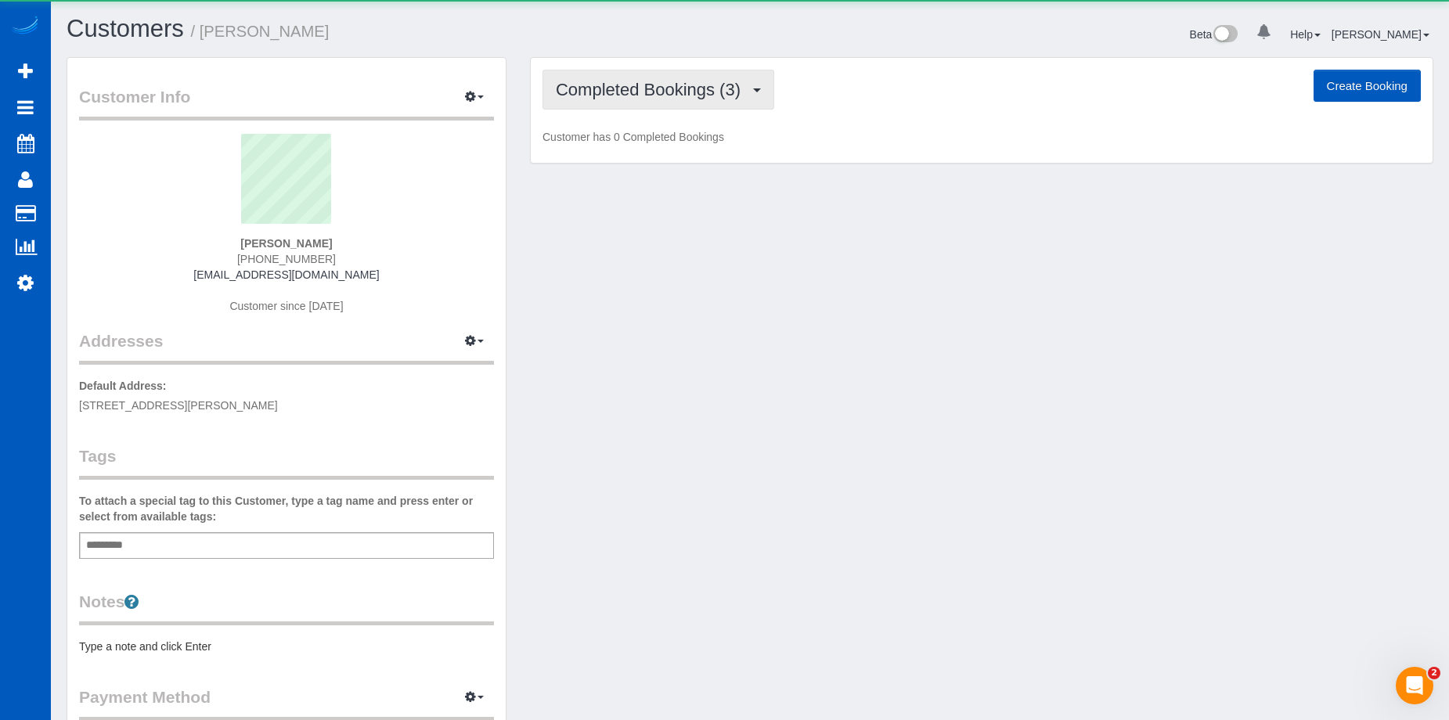
click at [664, 80] on span "Completed Bookings (3)" at bounding box center [652, 90] width 193 height 20
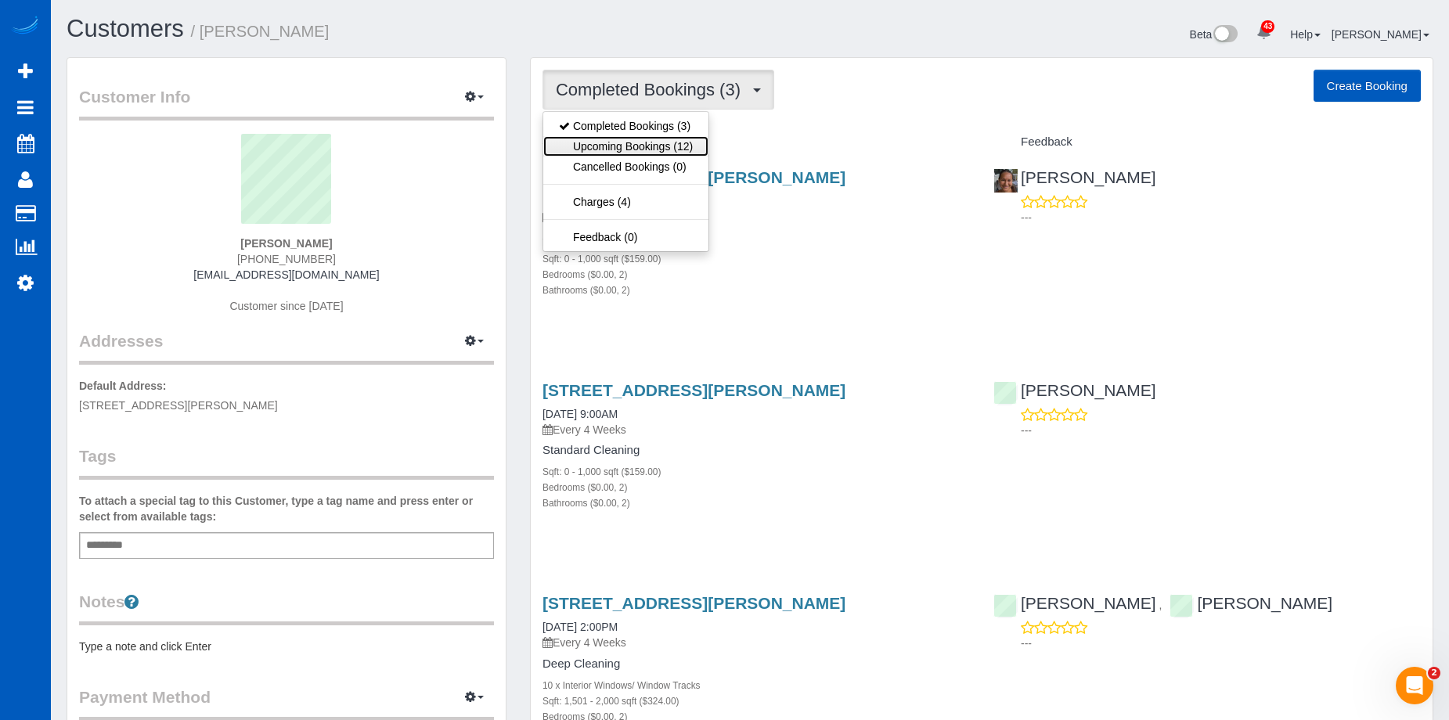
click at [656, 142] on link "Upcoming Bookings (12)" at bounding box center [625, 146] width 165 height 20
